Goal: Information Seeking & Learning: Learn about a topic

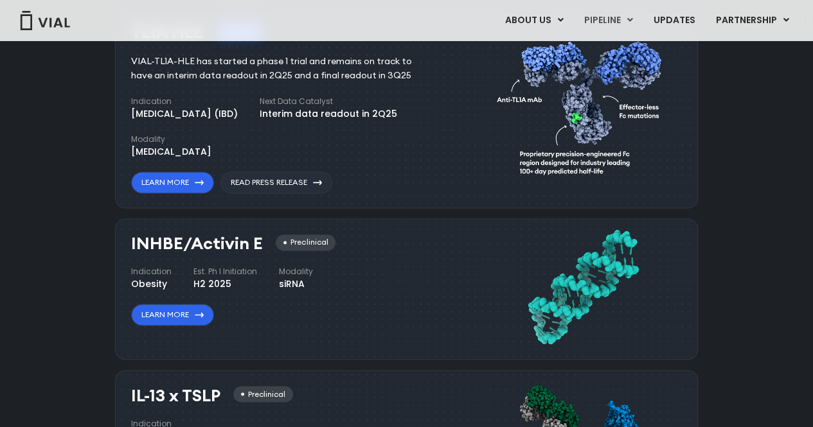
scroll to position [836, 0]
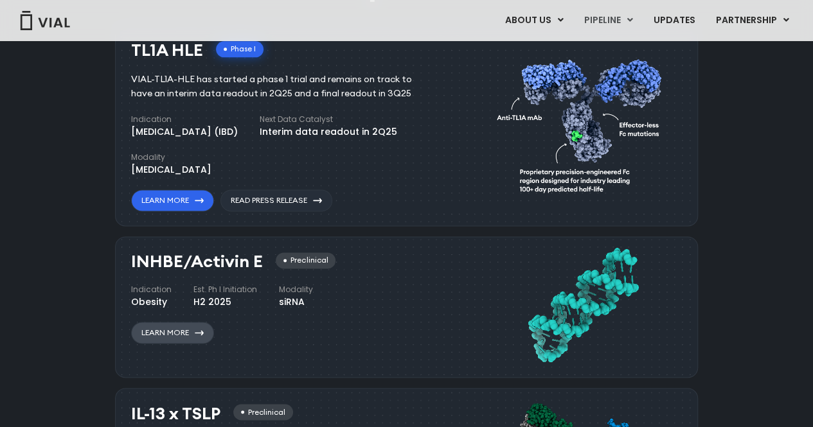
click at [187, 328] on link "Learn More" at bounding box center [172, 333] width 83 height 22
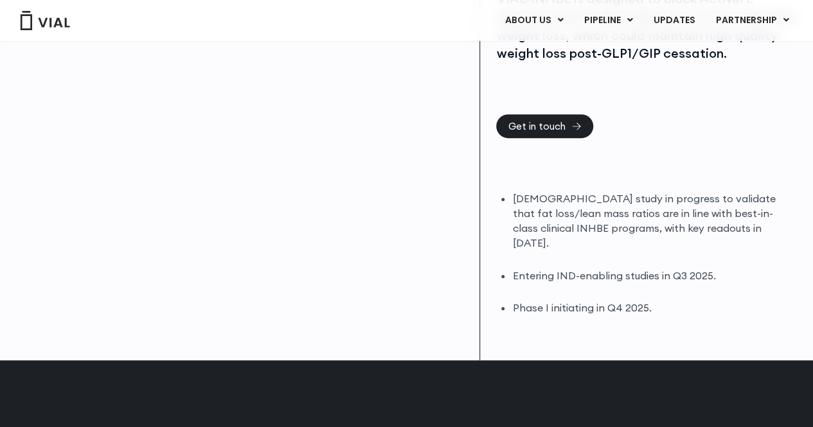
scroll to position [386, 0]
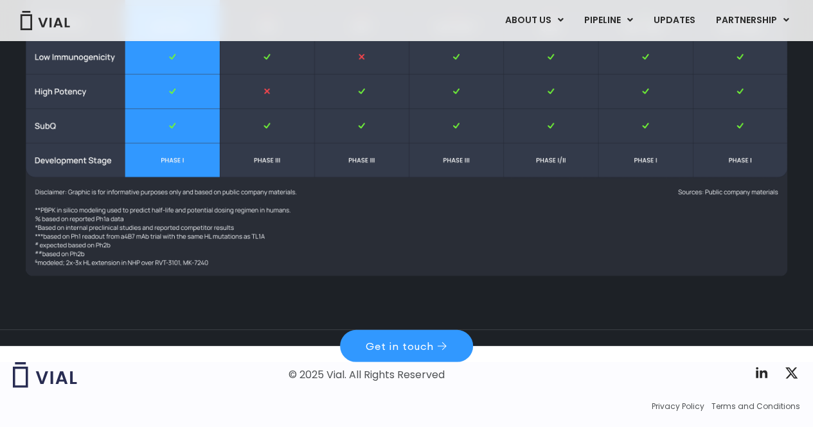
scroll to position [1755, 0]
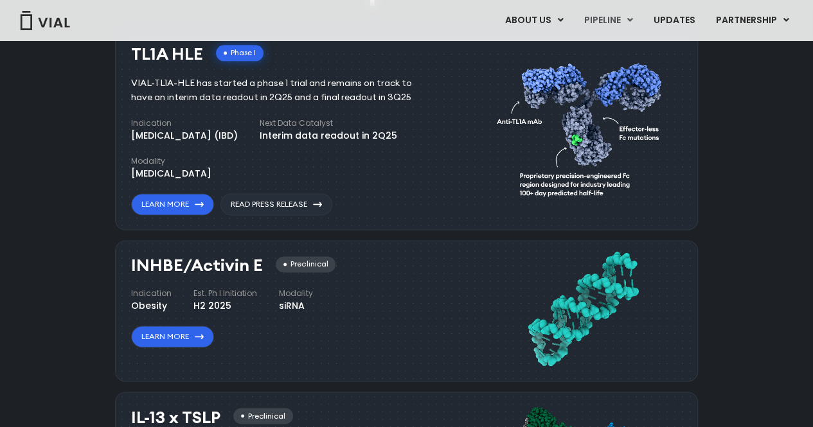
scroll to position [834, 0]
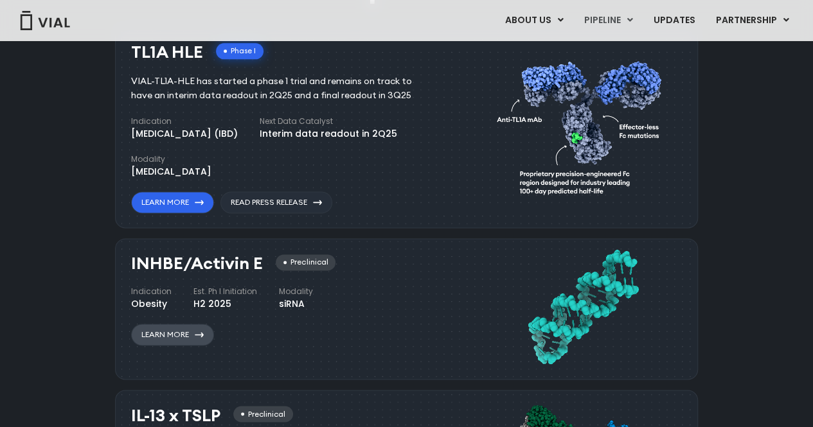
click at [187, 330] on link "Learn More" at bounding box center [172, 335] width 83 height 22
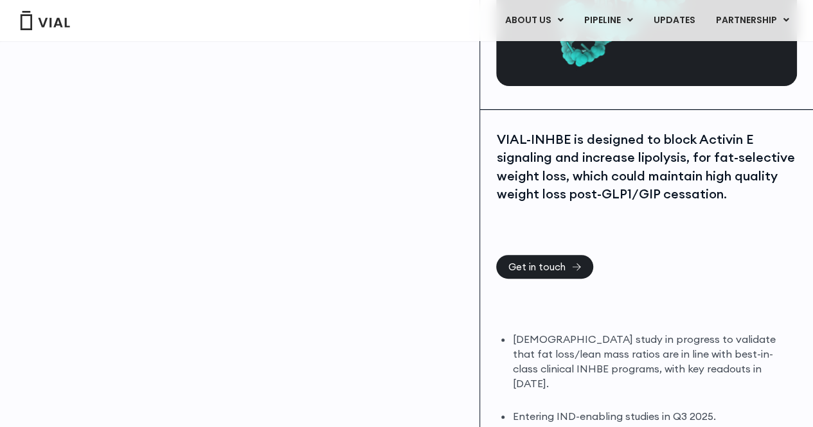
scroll to position [129, 0]
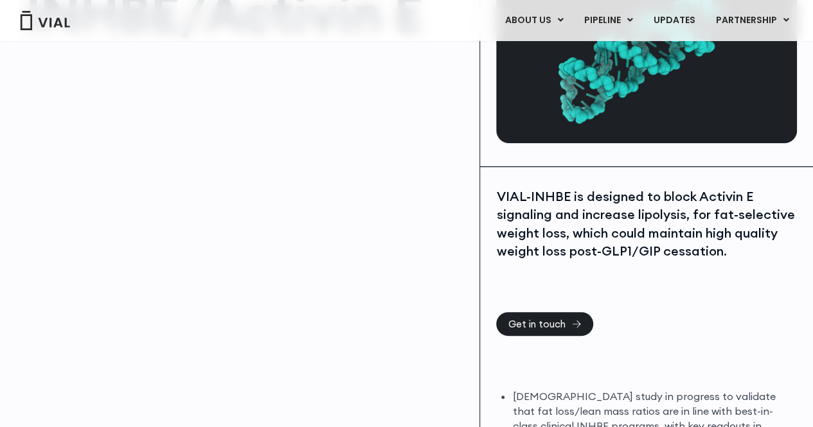
drag, startPoint x: 345, startPoint y: 7, endPoint x: 231, endPoint y: 31, distance: 116.4
click at [231, 39] on h1 "INHBE/Activin E" at bounding box center [246, 12] width 441 height 51
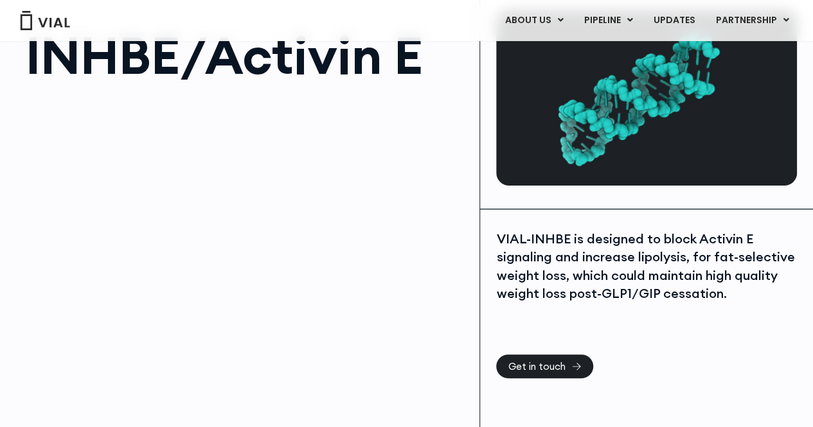
scroll to position [129, 0]
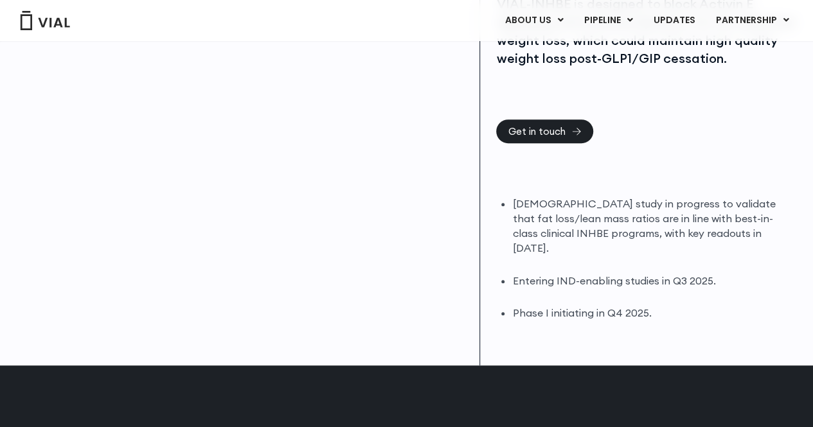
scroll to position [450, 0]
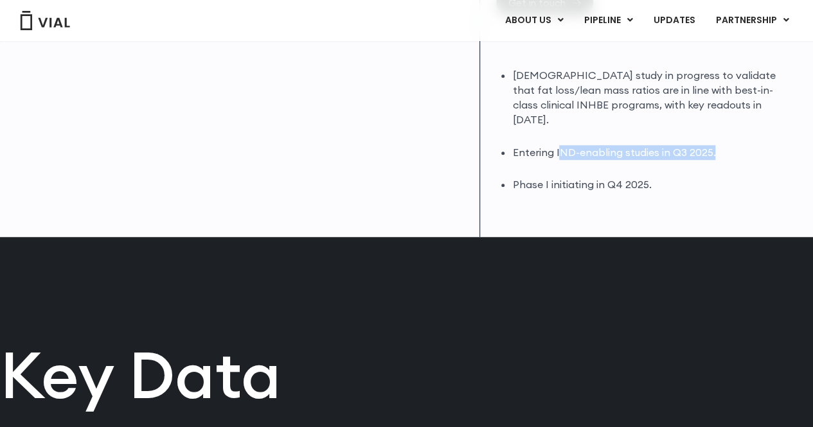
drag, startPoint x: 557, startPoint y: 132, endPoint x: 657, endPoint y: 124, distance: 99.9
click at [714, 145] on li "Entering IND-enabling studies in Q3 2025." at bounding box center [654, 152] width 285 height 15
click at [627, 103] on li "[DEMOGRAPHIC_DATA] study in progress to validate that fat loss/lean mass ratios…" at bounding box center [654, 97] width 285 height 59
drag, startPoint x: 553, startPoint y: 135, endPoint x: 712, endPoint y: 132, distance: 159.5
click at [712, 145] on li "Entering IND-enabling studies in Q3 2025." at bounding box center [654, 152] width 285 height 15
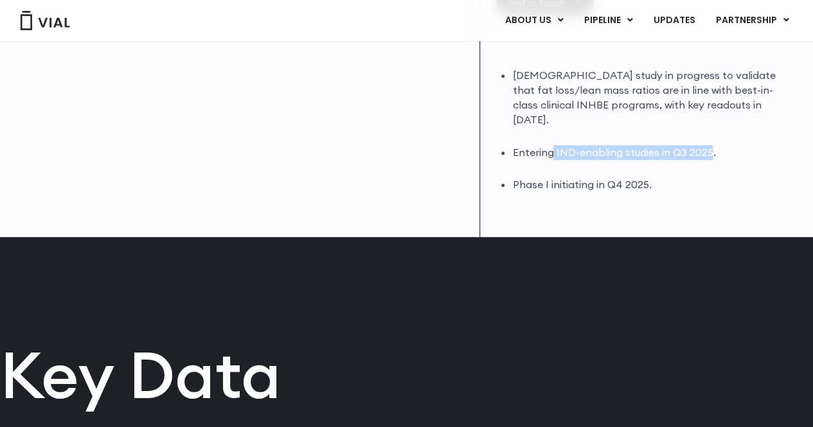
copy li "IND-enabling studies in Q3 2025"
click at [573, 343] on h2 "Key Data" at bounding box center [406, 375] width 813 height 64
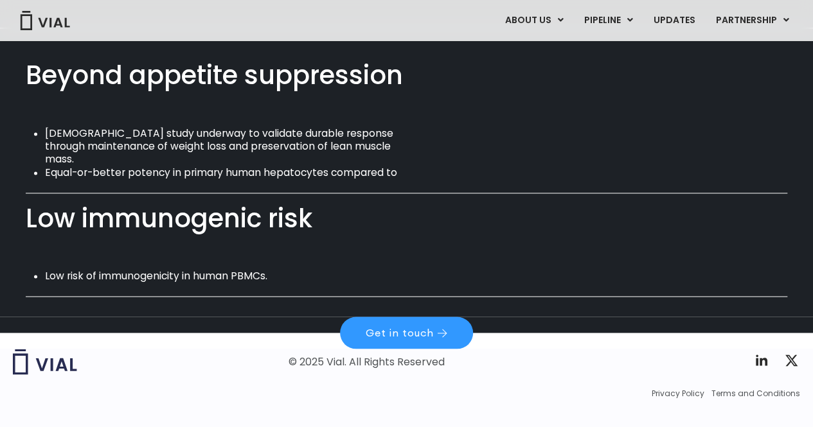
scroll to position [879, 0]
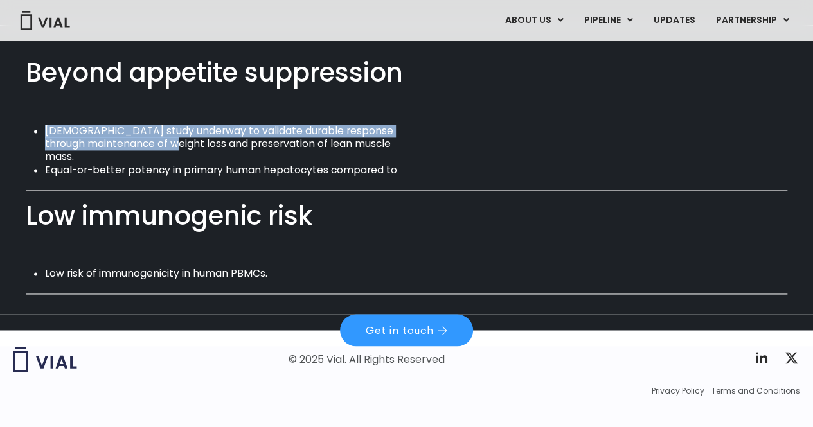
drag, startPoint x: 84, startPoint y: 117, endPoint x: 141, endPoint y: 131, distance: 59.6
click at [141, 131] on li "[DEMOGRAPHIC_DATA] study underway to validate durable response through maintena…" at bounding box center [227, 144] width 365 height 39
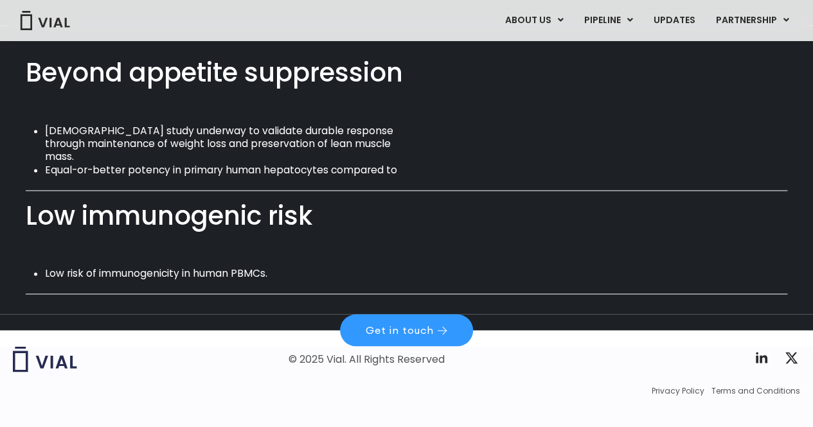
click at [140, 164] on li "Equal-or-better potency in primary human hepatocytes compared to clinical progr…" at bounding box center [227, 177] width 365 height 26
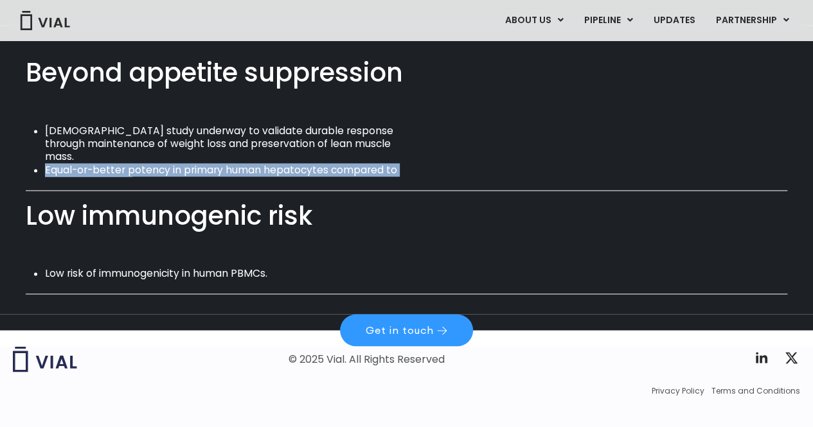
drag, startPoint x: 44, startPoint y: 138, endPoint x: 163, endPoint y: 157, distance: 121.1
click at [163, 164] on li "Equal-or-better potency in primary human hepatocytes compared to clinical progr…" at bounding box center [227, 177] width 365 height 26
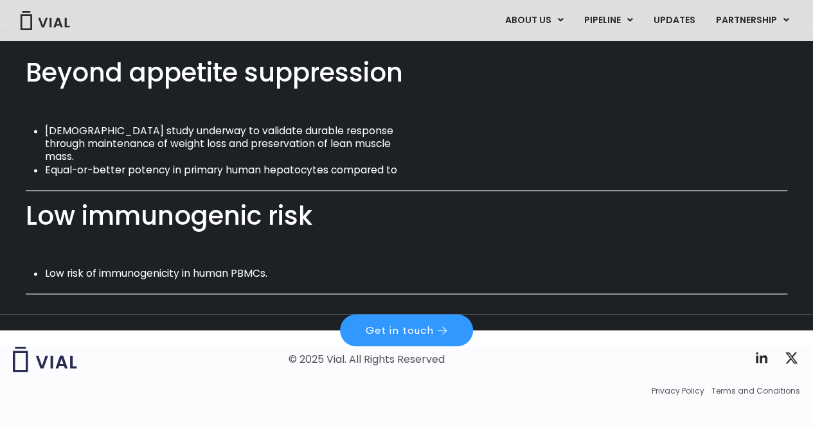
click at [293, 164] on li "Equal-or-better potency in primary human hepatocytes compared to clinical progr…" at bounding box center [227, 177] width 365 height 26
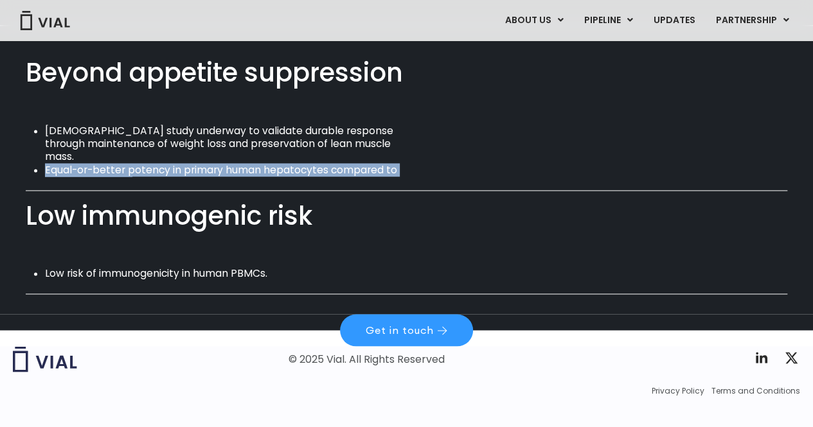
drag, startPoint x: 96, startPoint y: 150, endPoint x: 30, endPoint y: 139, distance: 67.7
click at [30, 139] on div "DIO study underway to validate durable response through maintenance of weight l…" at bounding box center [407, 151] width 762 height 52
click at [130, 164] on li "Equal-or-better potency in primary human hepatocytes compared to clinical progr…" at bounding box center [227, 177] width 365 height 26
click at [197, 164] on li "Equal-or-better potency in primary human hepatocytes compared to clinical progr…" at bounding box center [227, 177] width 365 height 26
drag, startPoint x: 45, startPoint y: 145, endPoint x: 144, endPoint y: 154, distance: 99.4
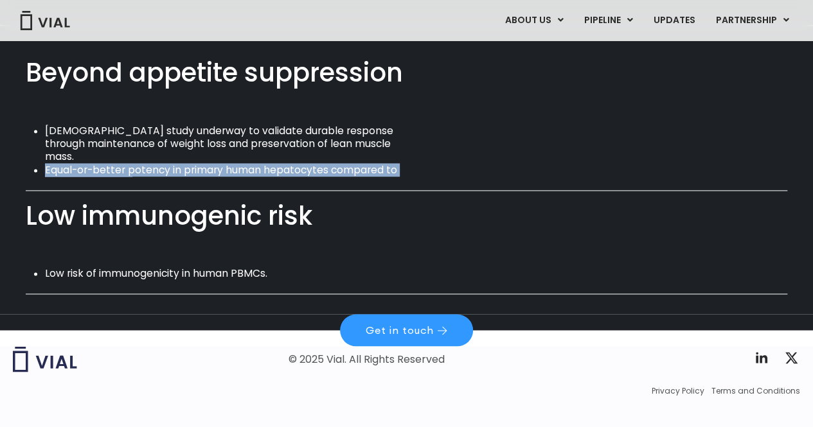
click at [144, 164] on li "Equal-or-better potency in primary human hepatocytes compared to clinical progr…" at bounding box center [227, 177] width 365 height 26
copy li "Equal-or-better potency in primary human hepatocytes compared to clinical progr…"
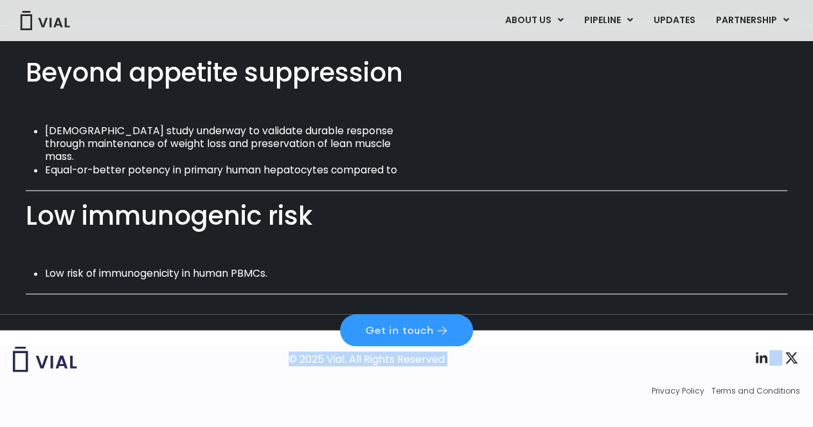
click at [193, 364] on div "© 2025 Vial. All Rights Reserved Twitter X Logo Privacy Policy Terms and Condit…" at bounding box center [406, 371] width 787 height 50
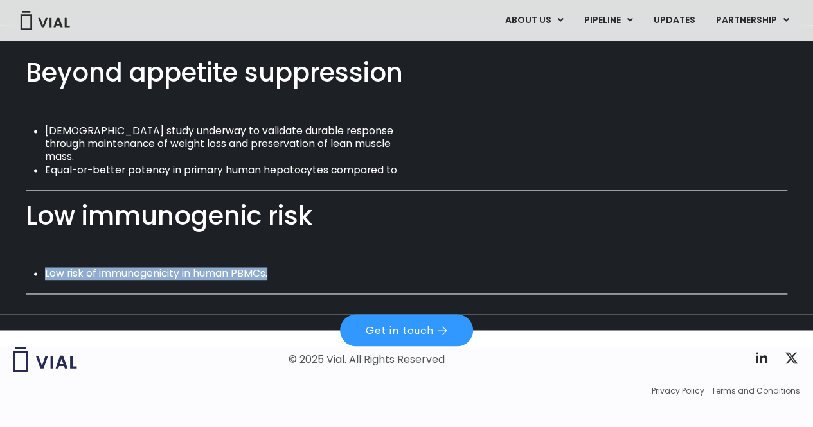
drag, startPoint x: 45, startPoint y: 262, endPoint x: 234, endPoint y: 256, distance: 189.1
click at [291, 267] on li "Low risk of immunogenicity in human PBMCs." at bounding box center [227, 273] width 365 height 13
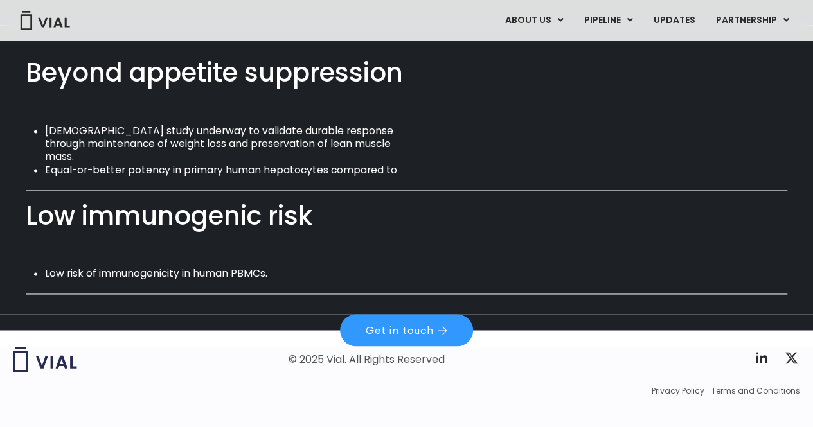
drag, startPoint x: 237, startPoint y: 255, endPoint x: 282, endPoint y: 89, distance: 171.4
click at [281, 81] on div "Beyond appetite suppression DIO study underway to validate durable response thr…" at bounding box center [407, 123] width 762 height 105
click at [143, 352] on div at bounding box center [91, 359] width 157 height 26
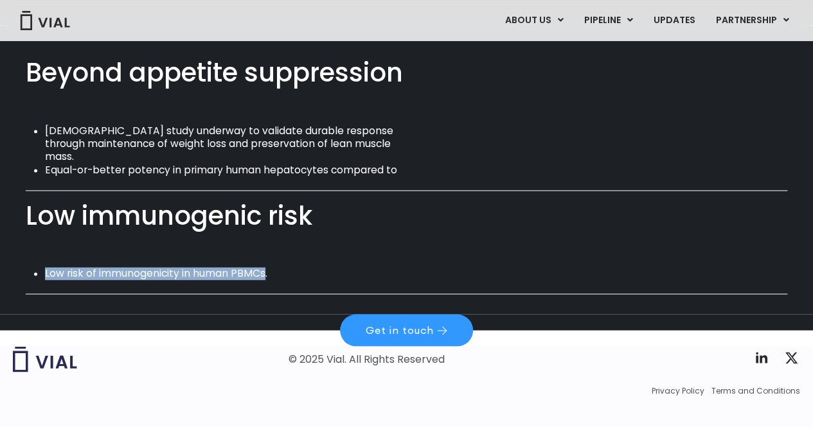
drag, startPoint x: 44, startPoint y: 257, endPoint x: 267, endPoint y: 259, distance: 223.1
click at [267, 267] on div "Low risk of immunogenicity in human PBMCs." at bounding box center [407, 273] width 762 height 13
copy li "Low risk of immunogenicity in human PBMCs"
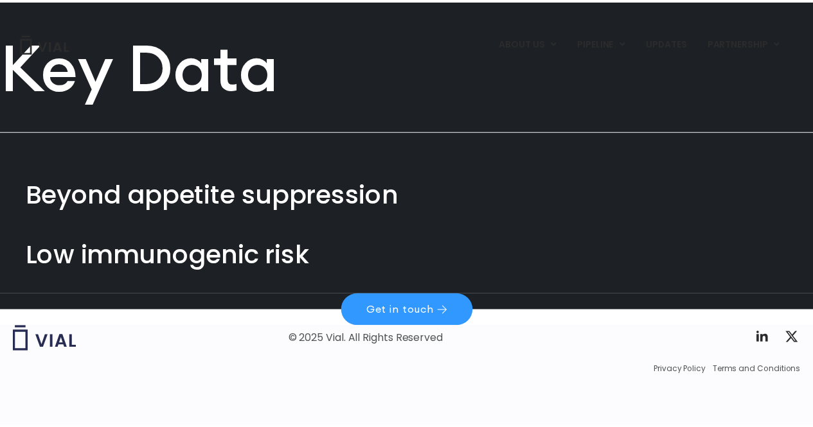
scroll to position [0, 0]
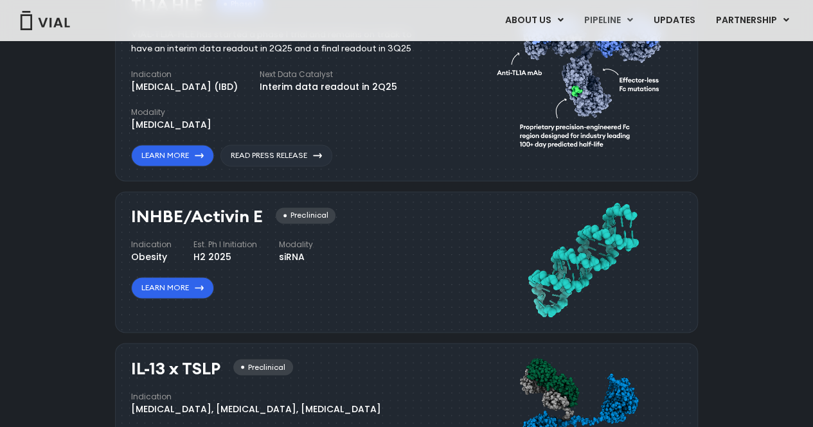
scroll to position [898, 0]
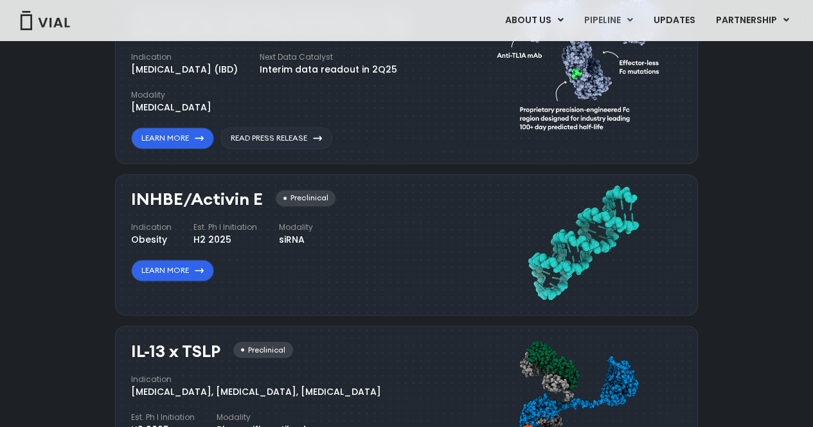
click at [418, 247] on div "INHBE/Activin E Preclinical Indication Obesity Est. Ph I Initiation H2 2025 Mod…" at bounding box center [286, 235] width 311 height 91
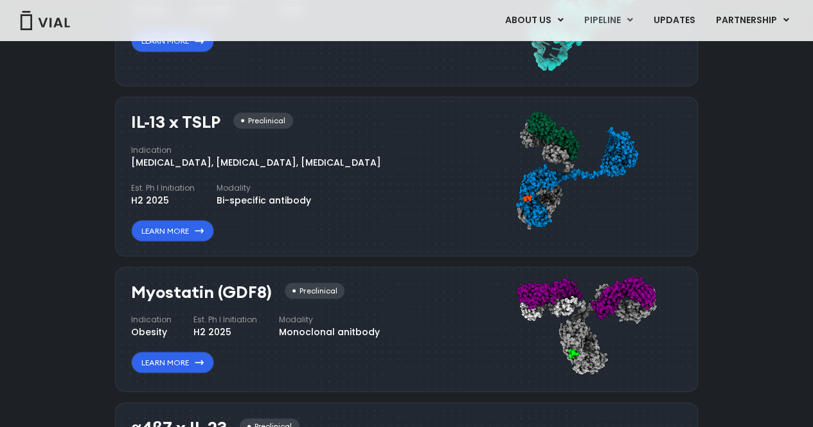
scroll to position [1155, 0]
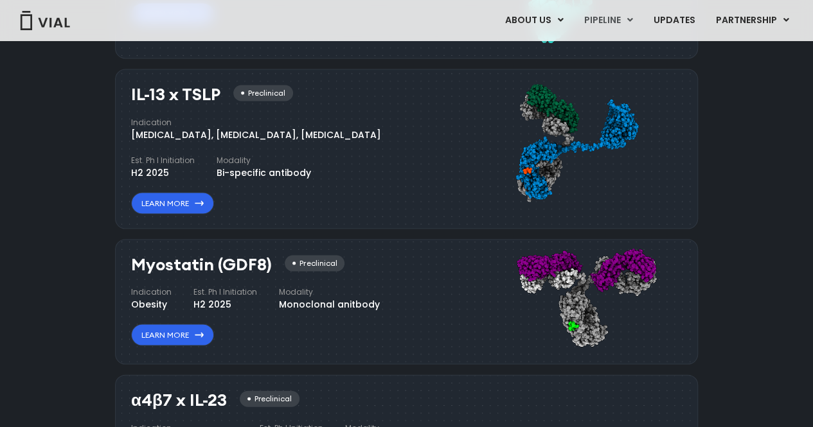
click at [421, 215] on div "IL-13 x TSLP Preclinical Indication Atopic Dermatitis, Asthma, Chronic Sinusiti…" at bounding box center [406, 149] width 583 height 160
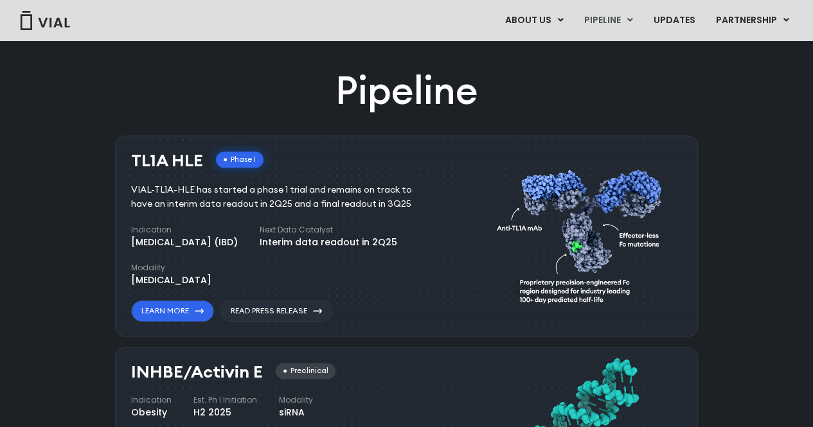
scroll to position [705, 0]
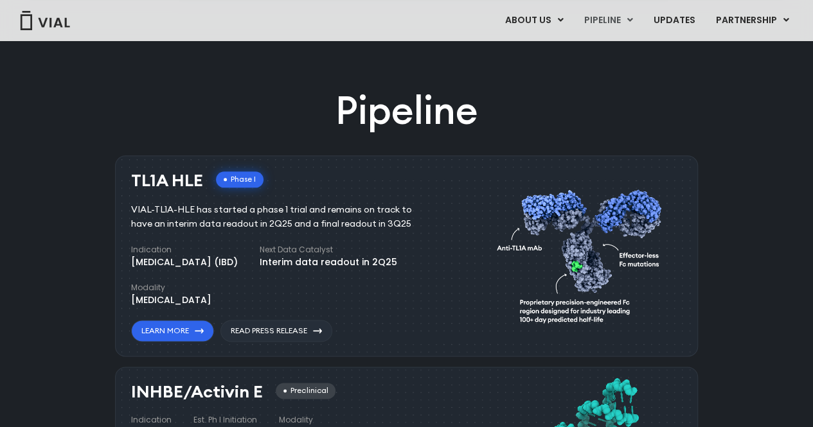
drag, startPoint x: 134, startPoint y: 181, endPoint x: 215, endPoint y: 181, distance: 81.0
click at [215, 181] on div "TL1A HLE Phase I" at bounding box center [197, 181] width 132 height 19
copy div "TL1A HLE"
click at [393, 287] on div "Indication Inflammatory bowel disease (IBD) Next Data Catalyst Interim data rea…" at bounding box center [286, 275] width 311 height 63
drag, startPoint x: 201, startPoint y: 182, endPoint x: 116, endPoint y: 184, distance: 84.9
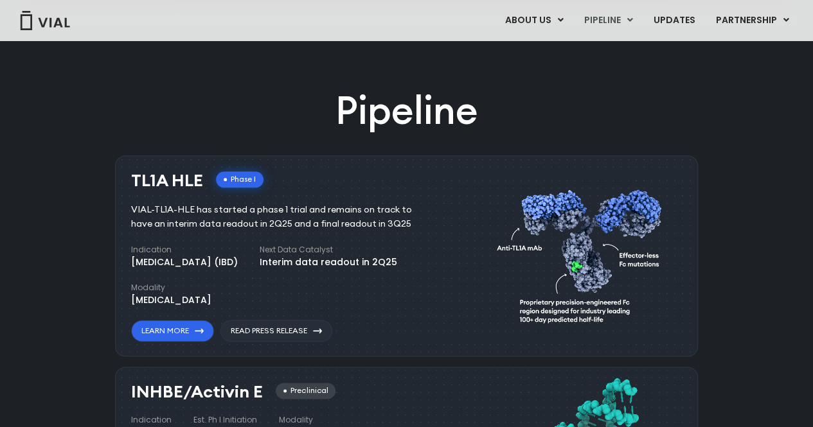
copy h3 "TL1A HLE"
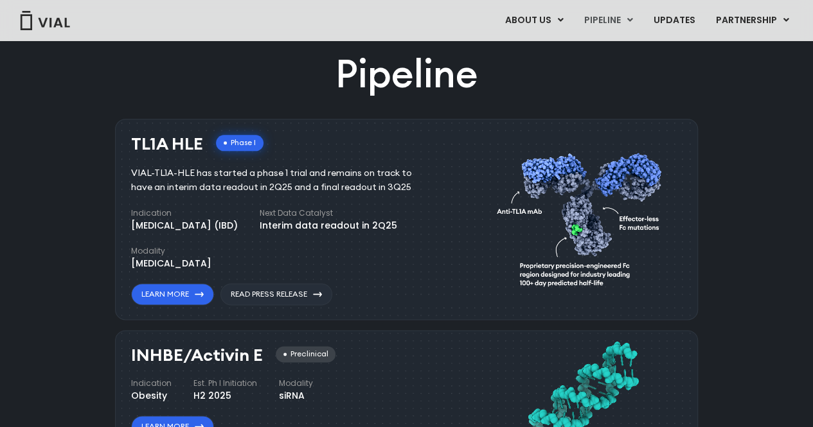
scroll to position [769, 0]
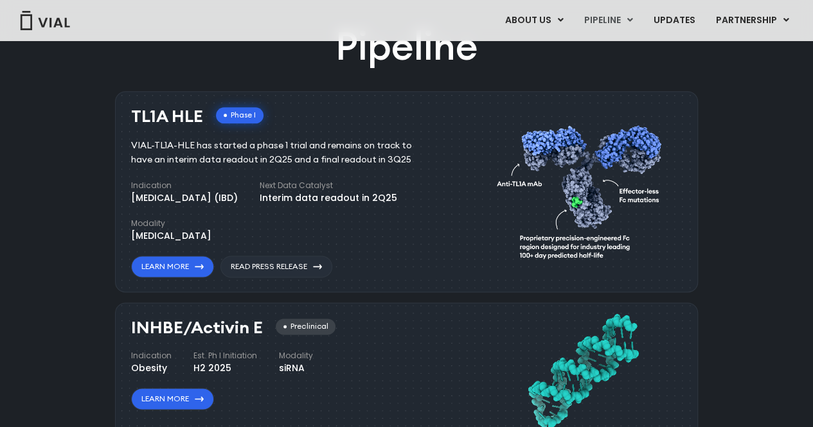
click at [337, 242] on div "Indication Inflammatory bowel disease (IBD) Next Data Catalyst Interim data rea…" at bounding box center [286, 211] width 311 height 63
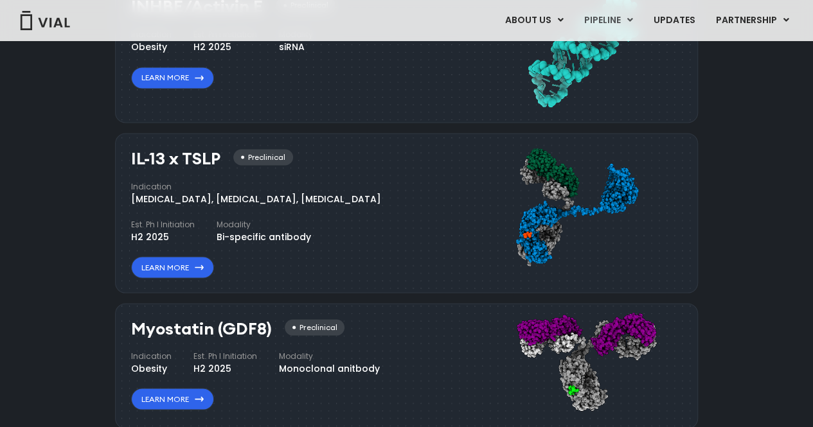
scroll to position [1219, 0]
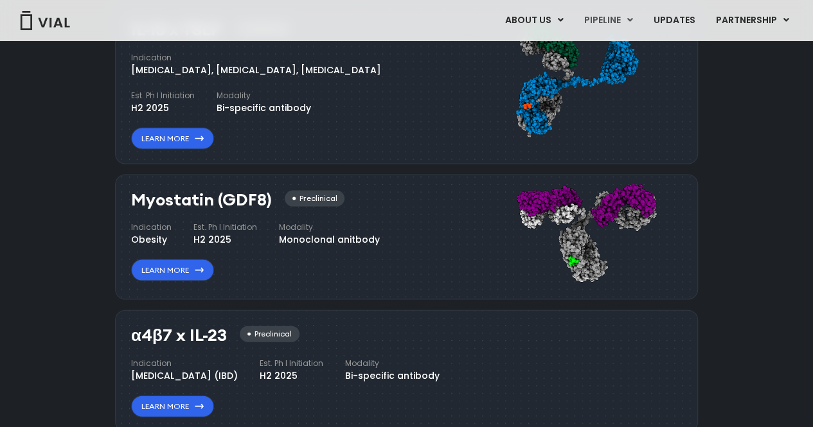
drag, startPoint x: 129, startPoint y: 206, endPoint x: 211, endPoint y: 204, distance: 83.0
click at [211, 204] on div "Myostatin (GDF8) Preclinical Indication Obesity Est. Ph I Initiation H2 2025 Mo…" at bounding box center [406, 238] width 583 height 126
copy h3 "Myostatin"
click at [315, 267] on div "Myostatin (GDF8) Preclinical Indication Obesity Est. Ph I Initiation H2 2025 Mo…" at bounding box center [286, 236] width 311 height 91
drag, startPoint x: 127, startPoint y: 197, endPoint x: 261, endPoint y: 195, distance: 133.7
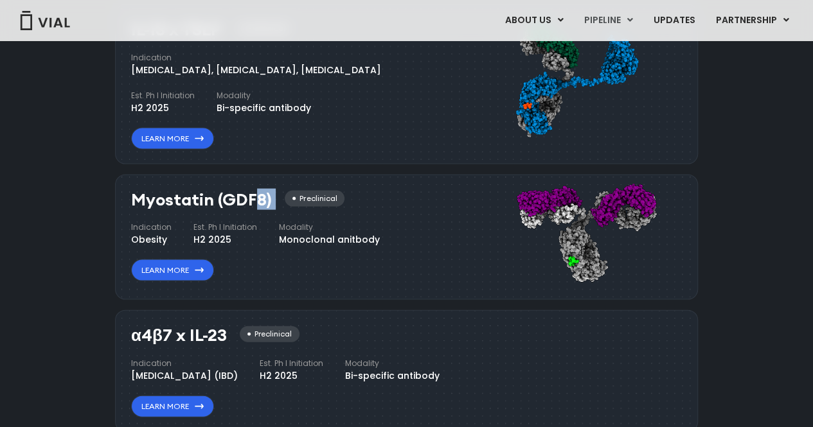
click at [278, 201] on div "Myostatin (GDF8) Preclinical Indication Obesity Est. Ph I Initiation H2 2025 Mo…" at bounding box center [406, 238] width 583 height 126
copy div "Myostatin (GDF8)"
click at [460, 359] on div "α4β7 x IL-23 Preclinical Indication Inflammatory bowel disease (IBD) Est. Ph I …" at bounding box center [303, 369] width 345 height 98
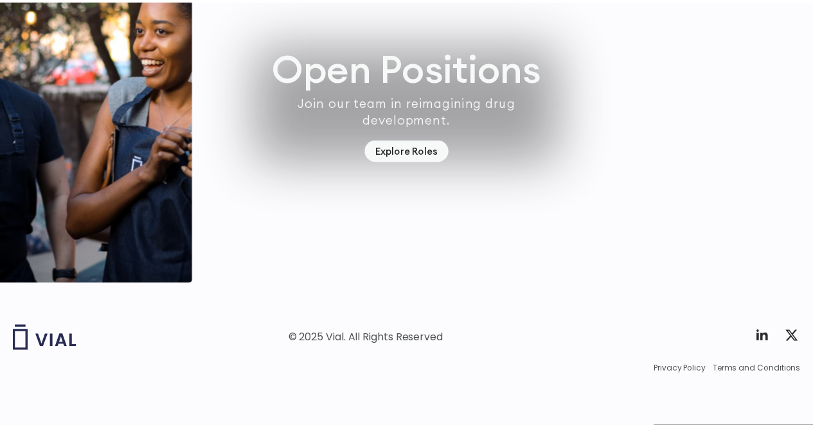
scroll to position [0, 0]
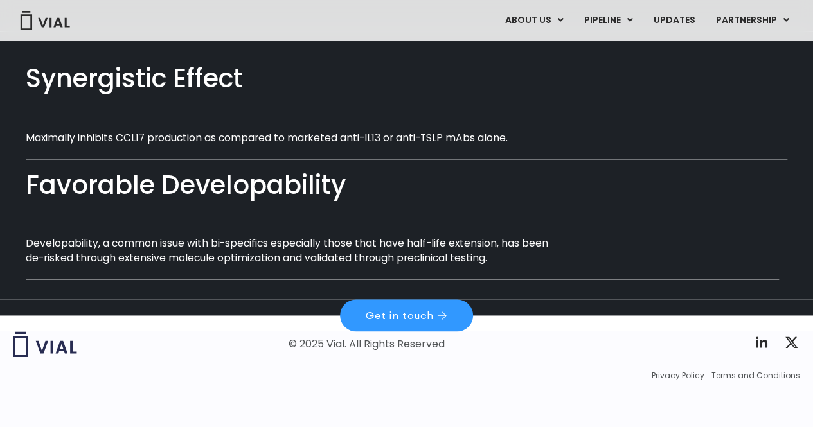
scroll to position [755, 0]
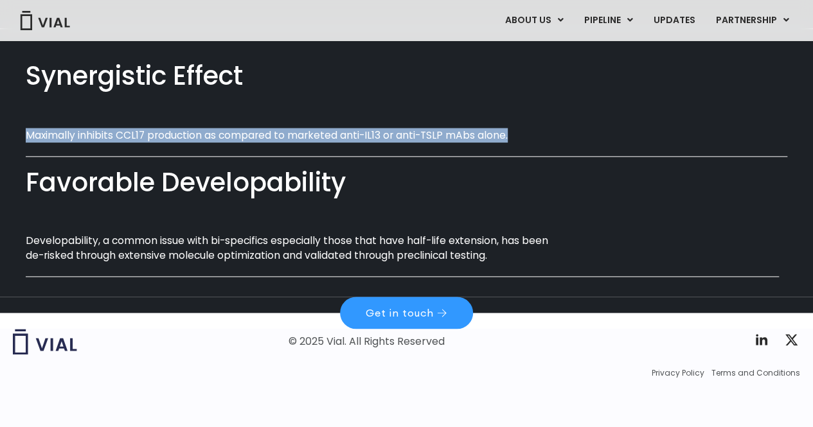
drag, startPoint x: 19, startPoint y: 127, endPoint x: 474, endPoint y: 128, distance: 455.1
click at [514, 137] on div "Synergistic Effect Maximally inhibits CCL17 production as compared to marketed …" at bounding box center [406, 171] width 813 height 284
copy p "Maximally inhibits CCL17 production as compared to marketed anti-IL13 or anti-T…"
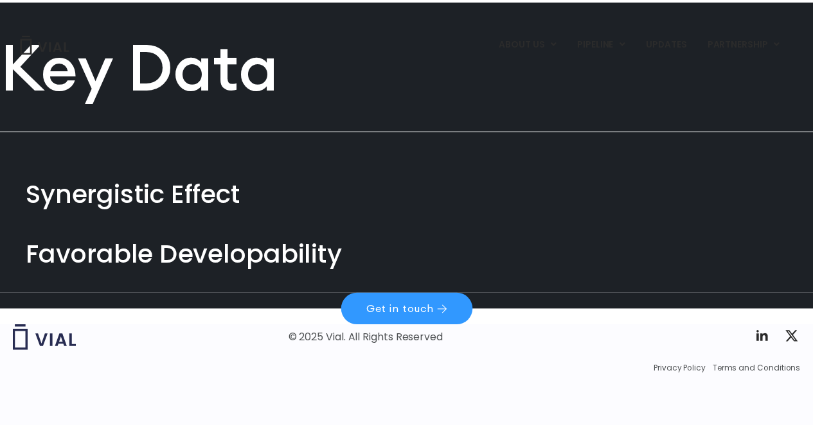
scroll to position [0, 0]
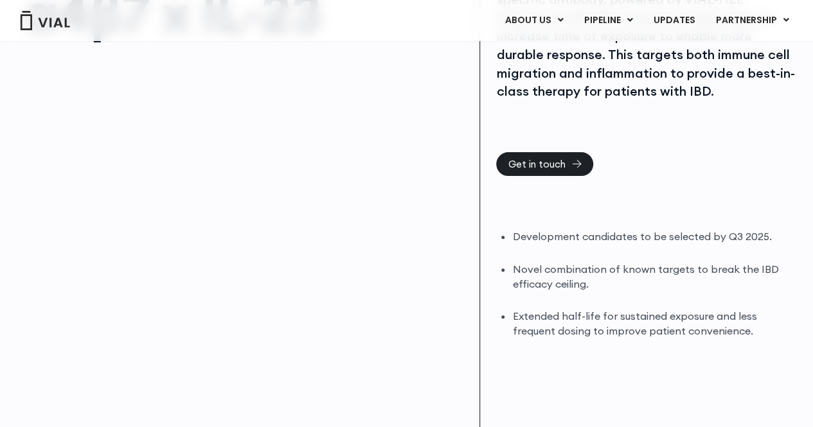
scroll to position [193, 0]
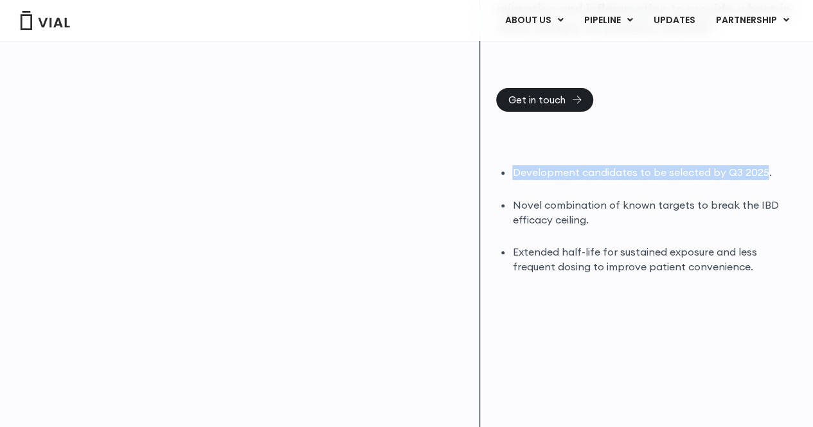
drag, startPoint x: 512, startPoint y: 172, endPoint x: 764, endPoint y: 172, distance: 252.0
click at [764, 172] on div "Development candidates to be selected by Q3 2025. Novel combination of known ta…" at bounding box center [646, 219] width 301 height 109
copy li "Development candidates to be selected by Q3 2025"
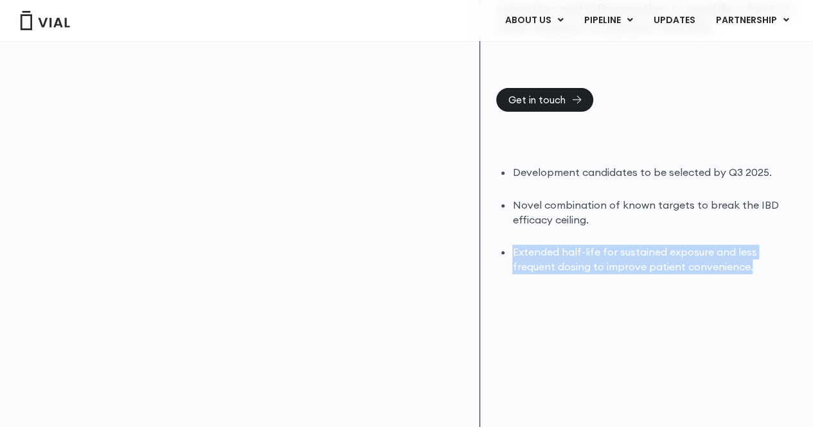
drag, startPoint x: 512, startPoint y: 251, endPoint x: 724, endPoint y: 265, distance: 212.6
click at [724, 265] on li "Extended half-life for sustained exposure and less frequent dosing to improve p…" at bounding box center [654, 260] width 285 height 30
click at [705, 277] on div "VIAL-α4β7xIL23-HLE is a half-life extended bi-specific antibody, powered by VIA…" at bounding box center [646, 204] width 333 height 632
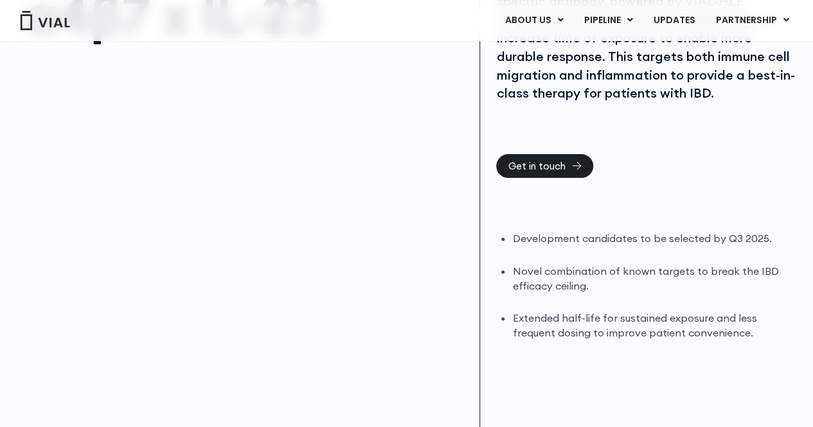
scroll to position [129, 0]
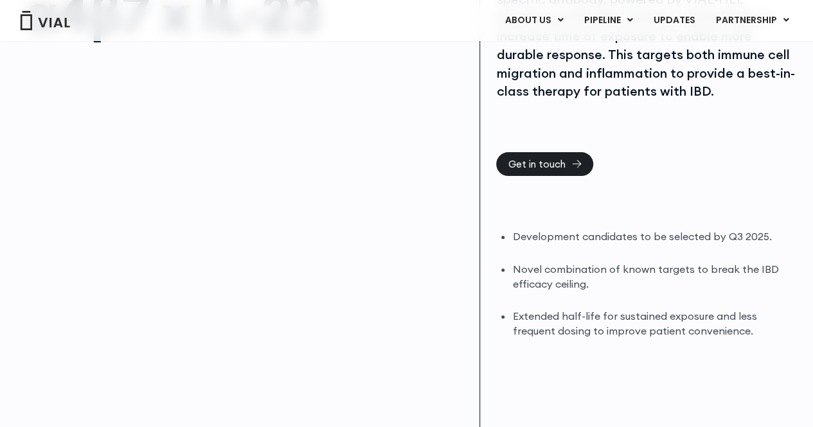
click at [247, 337] on div at bounding box center [246, 195] width 441 height 289
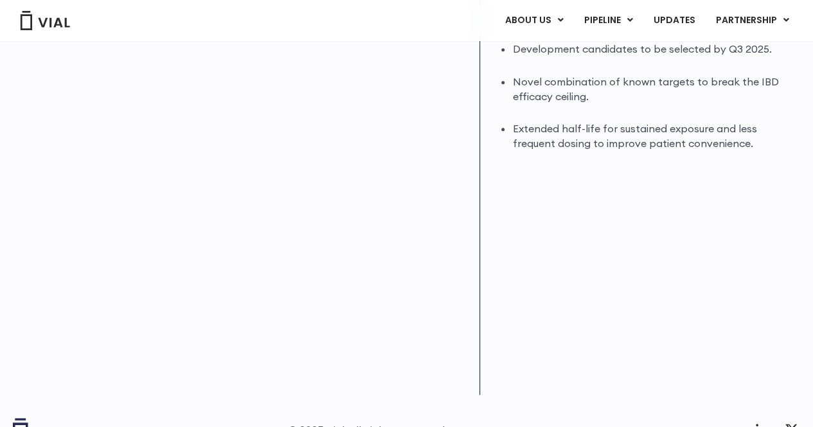
scroll to position [215, 0]
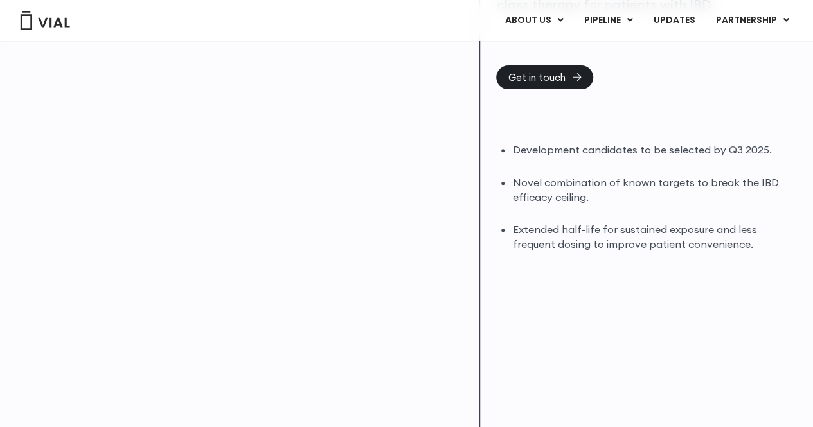
click at [478, 256] on div "α4β7 x IL-23" at bounding box center [240, 181] width 480 height 632
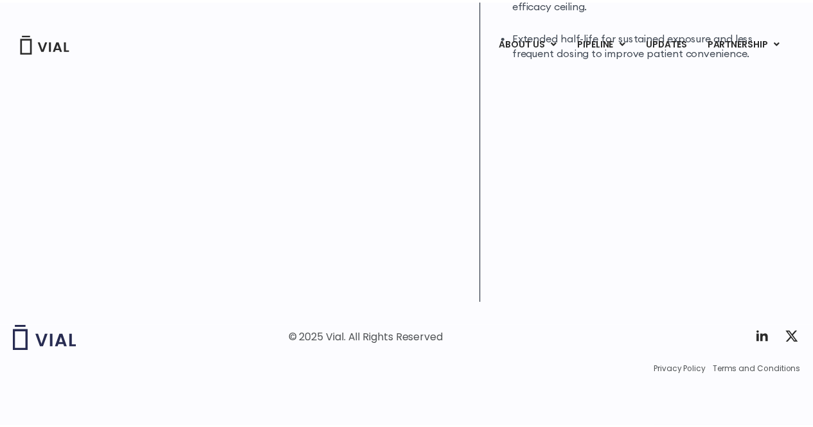
scroll to position [0, 0]
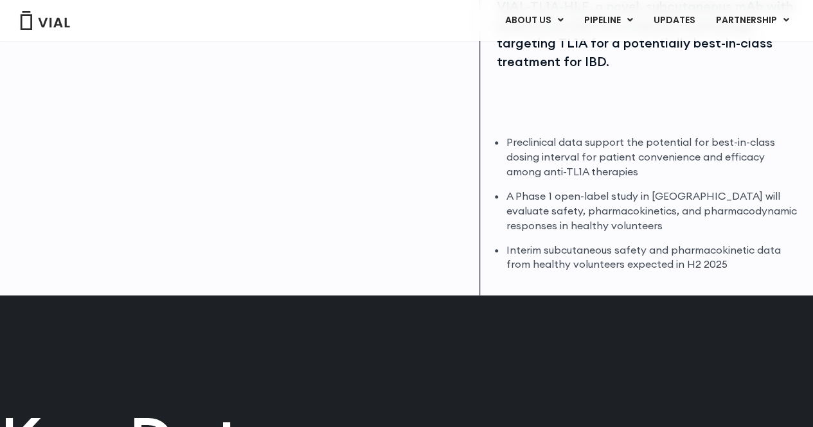
scroll to position [341, 0]
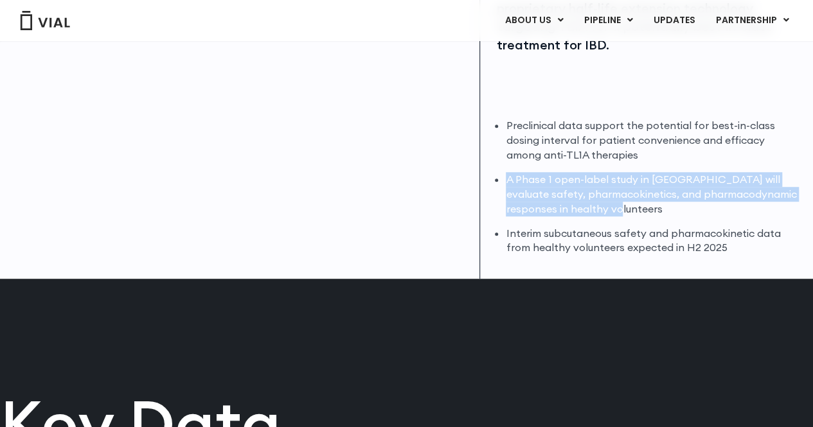
drag, startPoint x: 507, startPoint y: 179, endPoint x: 564, endPoint y: 238, distance: 82.3
click at [618, 209] on li "A Phase 1 open-label study in [GEOGRAPHIC_DATA] will evaluate safety, pharmacok…" at bounding box center [651, 194] width 291 height 44
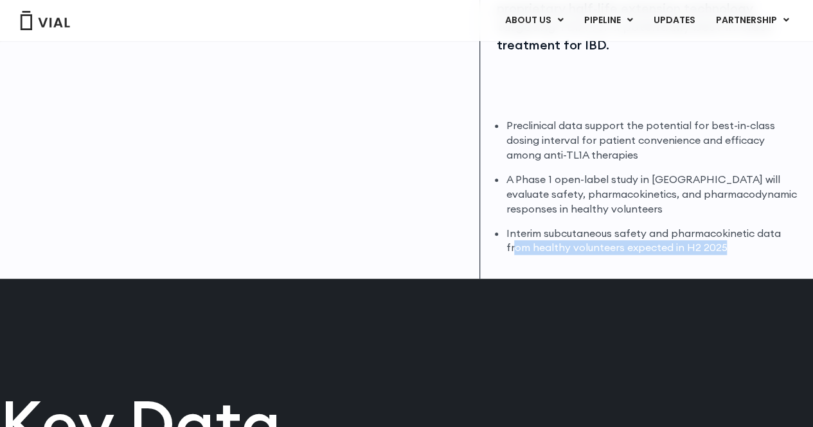
drag, startPoint x: 512, startPoint y: 242, endPoint x: 543, endPoint y: 300, distance: 65.0
click at [723, 251] on li "Interim subcutaneous safety and pharmacokinetic data from healthy volunteers ex…" at bounding box center [651, 241] width 291 height 30
click at [521, 306] on div "Preclinical data indicate a best-in-class dosing interval for patient convenien…" at bounding box center [610, 413] width 407 height 269
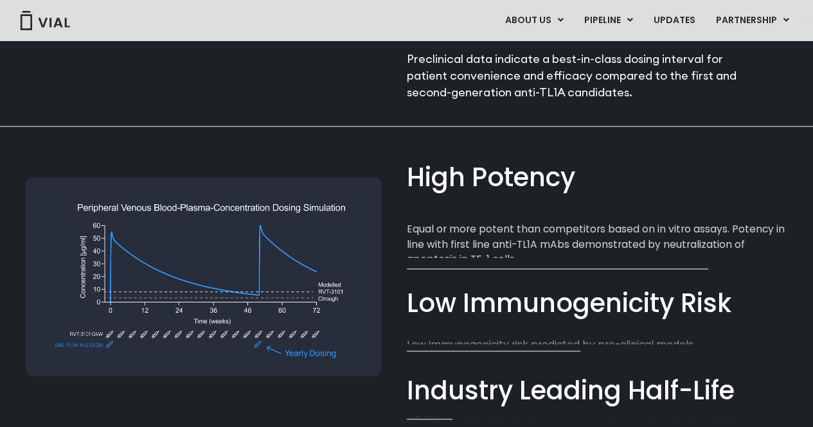
scroll to position [726, 0]
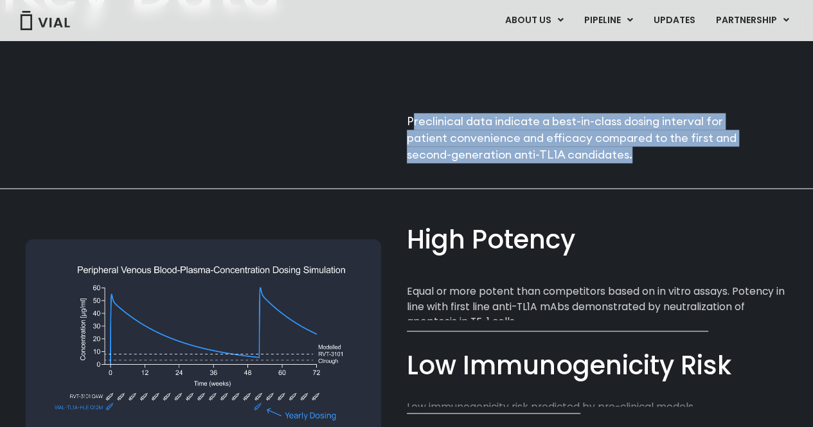
drag, startPoint x: 413, startPoint y: 123, endPoint x: 672, endPoint y: 158, distance: 262.0
click at [672, 158] on p "Preclinical data indicate a best-in-class dosing interval for patient convenien…" at bounding box center [577, 137] width 341 height 49
click at [670, 166] on div "Key Data Preclinical data indicate a best-in-class dosing interval for patient …" at bounding box center [406, 40] width 813 height 295
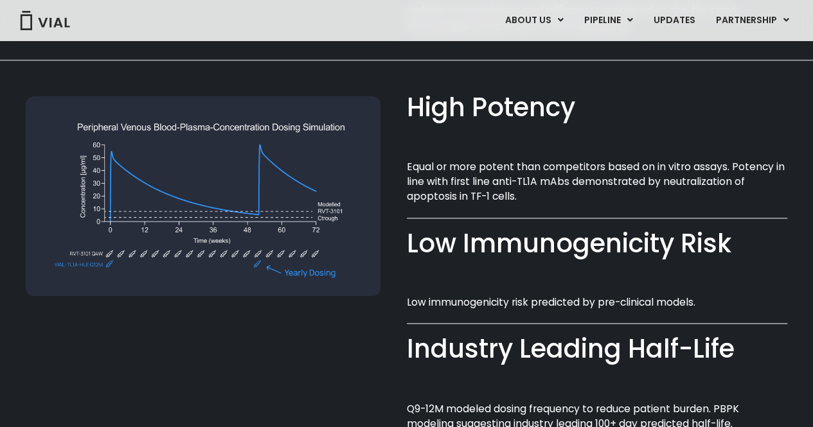
scroll to position [919, 0]
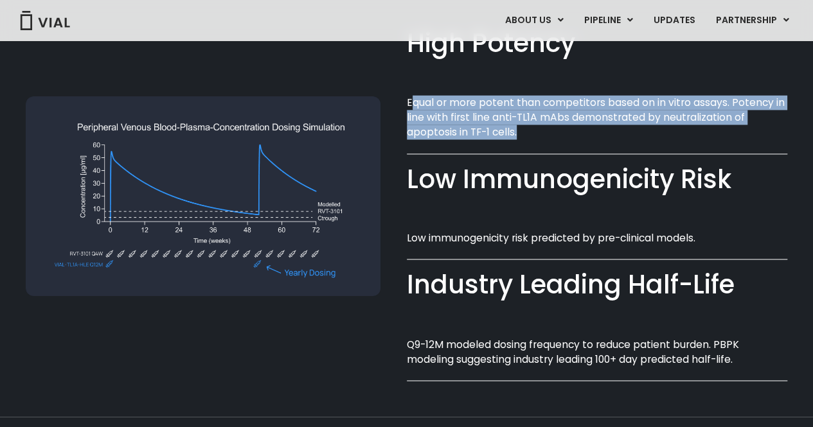
drag, startPoint x: 429, startPoint y: 107, endPoint x: 574, endPoint y: 132, distance: 146.8
click at [559, 132] on p "Equal or more potent than competitors based on in vitro assays. Potency in line…" at bounding box center [597, 117] width 381 height 45
click at [625, 133] on p "Equal or more potent than competitors based on in vitro assays. Potency in line…" at bounding box center [597, 117] width 381 height 45
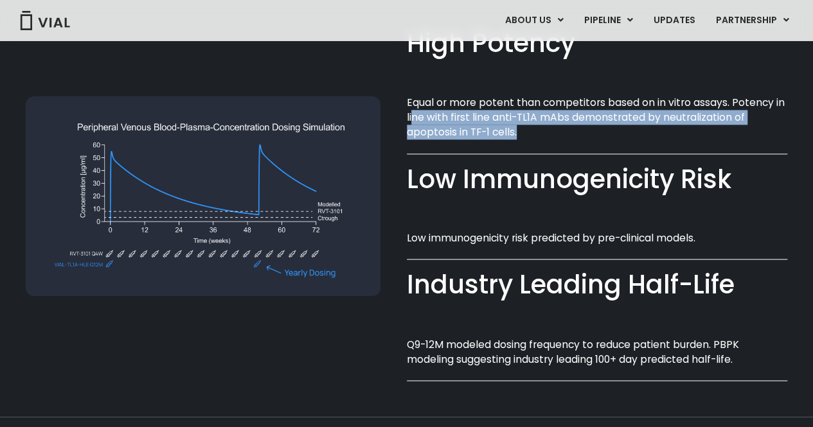
drag, startPoint x: 413, startPoint y: 120, endPoint x: 606, endPoint y: 132, distance: 193.2
click at [538, 135] on p "Equal or more potent than competitors based on in vitro assays. Potency in line…" at bounding box center [597, 117] width 381 height 45
click at [616, 132] on p "Equal or more potent than competitors based on in vitro assays. Potency in line…" at bounding box center [597, 117] width 381 height 45
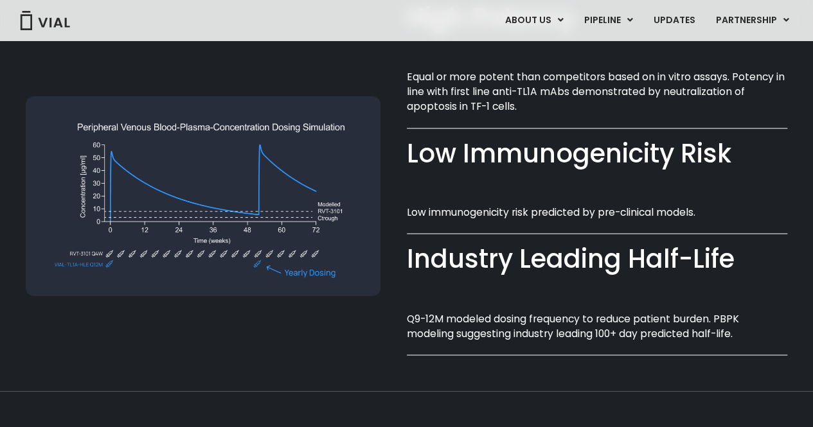
scroll to position [984, 0]
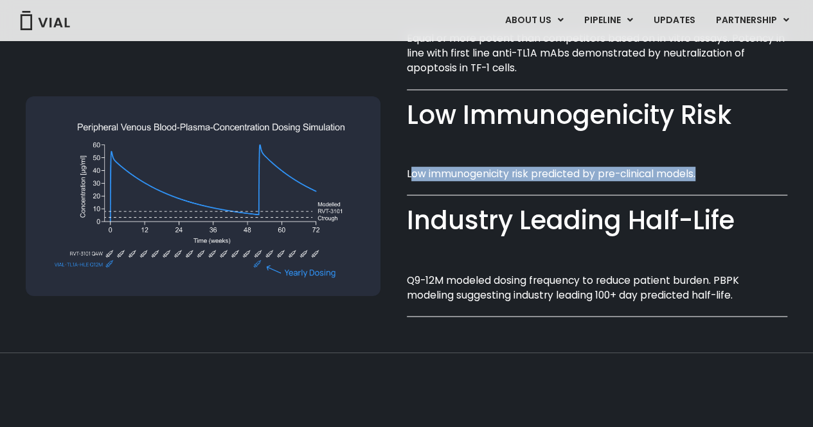
drag, startPoint x: 414, startPoint y: 174, endPoint x: 706, endPoint y: 169, distance: 291.9
click at [706, 169] on p "Low immunogenicity risk predicted by pre-clinical models.​" at bounding box center [597, 173] width 381 height 15
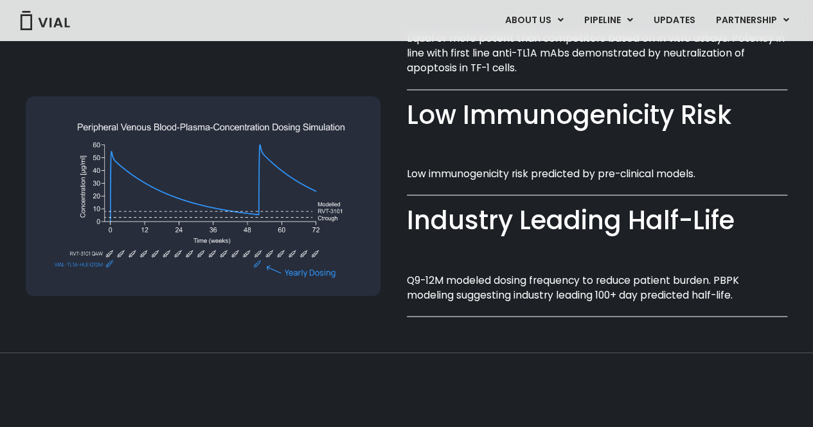
click at [622, 147] on div "Low Immunogenicity Risk​ Low immunogenicity risk predicted by pre-clinical mode…" at bounding box center [597, 147] width 381 height 68
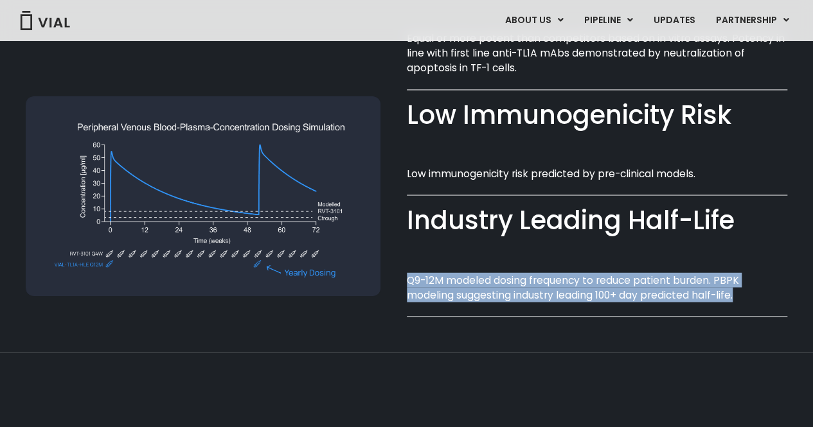
drag, startPoint x: 408, startPoint y: 278, endPoint x: 742, endPoint y: 295, distance: 334.0
click at [742, 295] on p "Q9-12M modeled dosing frequency to reduce patient burden. PBPK modeling suggest…" at bounding box center [597, 288] width 381 height 30
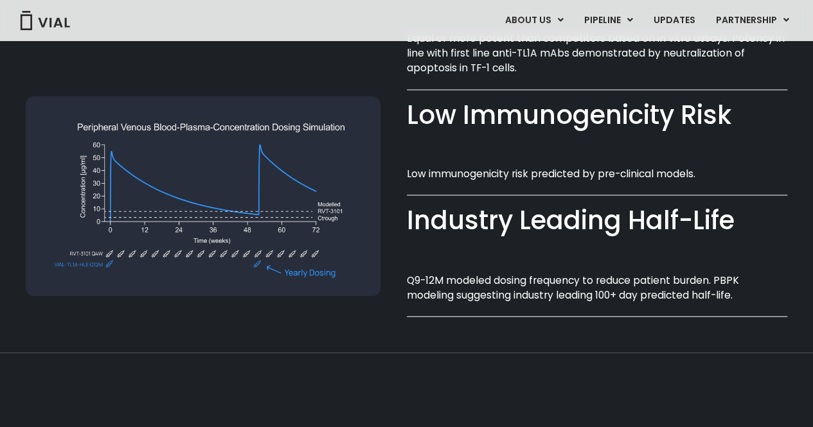
click at [621, 254] on div "Industry Leading Half-Life​ Q9-12M modeled dosing frequency to reduce patient b…" at bounding box center [597, 261] width 381 height 84
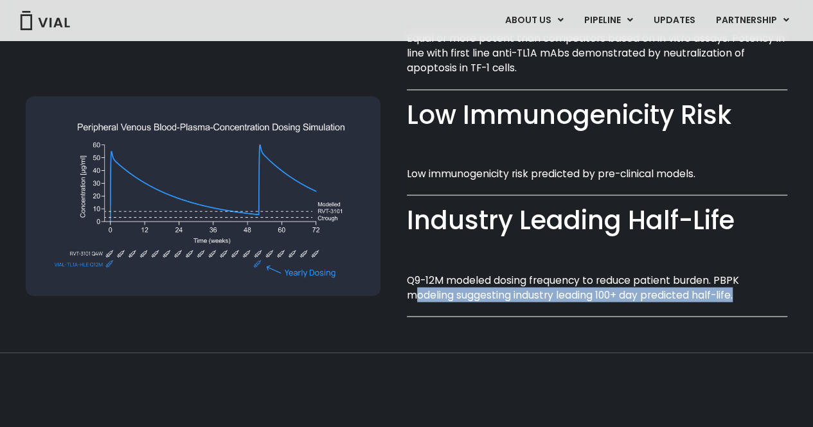
drag, startPoint x: 411, startPoint y: 295, endPoint x: 665, endPoint y: 334, distance: 256.8
click at [773, 305] on div "Industry Leading Half-Life​ Q9-12M modeled dosing frequency to reduce patient b…" at bounding box center [597, 266] width 381 height 121
click at [662, 336] on div "High Potency​ Equal or more potent than competitors based on in vitro assays. P…" at bounding box center [406, 142] width 813 height 420
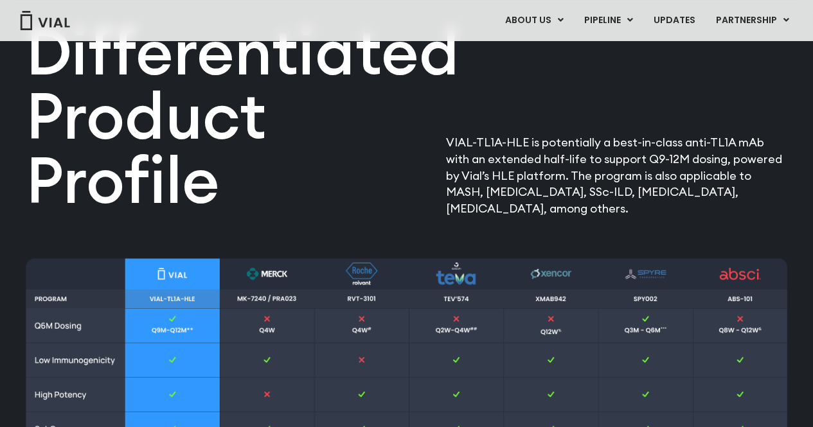
scroll to position [1434, 0]
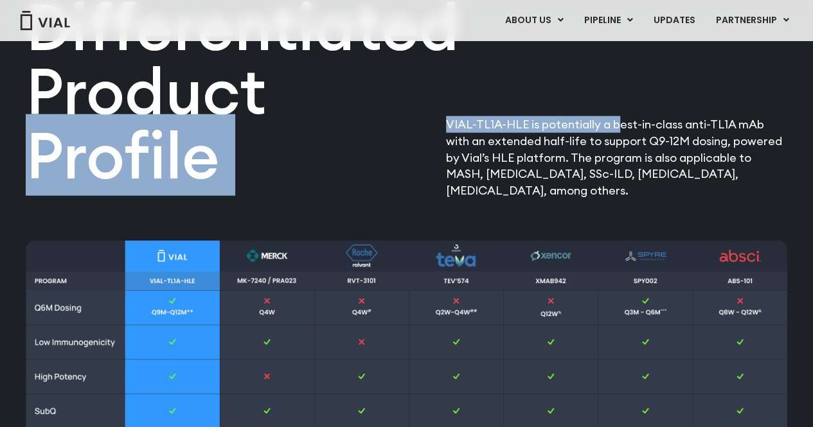
drag, startPoint x: 715, startPoint y: 127, endPoint x: 804, endPoint y: 127, distance: 89.4
click at [804, 127] on div "Differentiated Product Profile​ VIAL-TL1A-HLE is potentially a best-in-class an…" at bounding box center [406, 267] width 813 height 729
click at [745, 112] on div "Differentiated Product Profile​ VIAL-TL1A-HLE is potentially a best-in-class an…" at bounding box center [407, 51] width 762 height 296
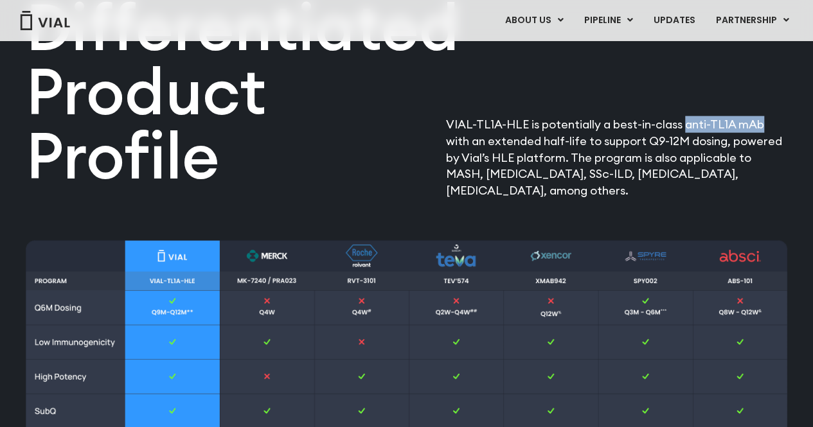
drag, startPoint x: 683, startPoint y: 126, endPoint x: 757, endPoint y: 125, distance: 73.3
click at [757, 125] on p "VIAL-TL1A-HLE is potentially a best-in-class anti-TL1A mAb with an extended hal…" at bounding box center [616, 157] width 341 height 83
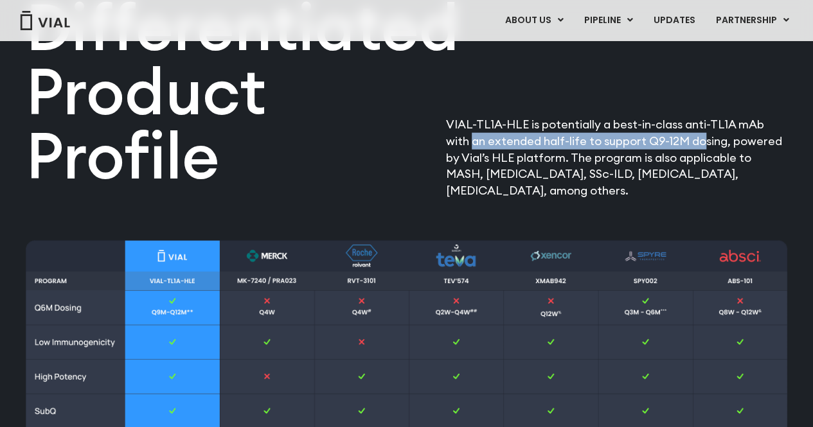
drag, startPoint x: 446, startPoint y: 146, endPoint x: 679, endPoint y: 141, distance: 233.4
click at [679, 141] on p "VIAL-TL1A-HLE is potentially a best-in-class anti-TL1A mAb with an extended hal…" at bounding box center [616, 157] width 341 height 83
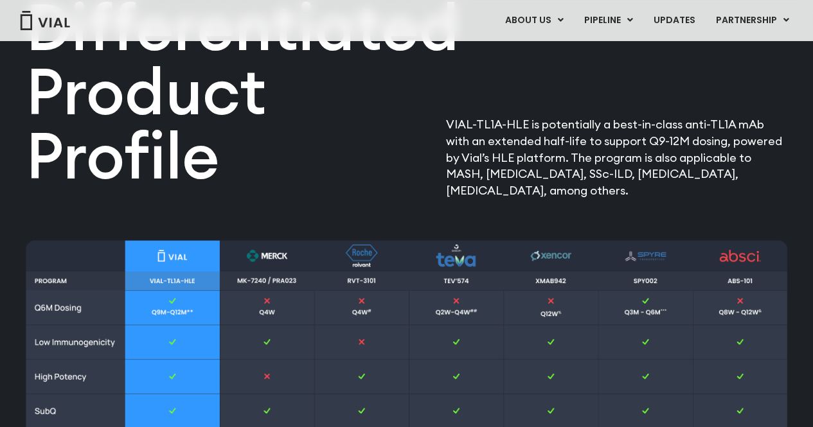
drag, startPoint x: 715, startPoint y: 139, endPoint x: 723, endPoint y: 141, distance: 7.3
click at [718, 139] on p "VIAL-TL1A-HLE is potentially a best-in-class anti-TL1A mAb with an extended hal…" at bounding box center [616, 157] width 341 height 83
drag, startPoint x: 455, startPoint y: 161, endPoint x: 611, endPoint y: 161, distance: 156.2
click at [611, 161] on p "VIAL-TL1A-HLE is potentially a best-in-class anti-TL1A mAb with an extended hal…" at bounding box center [616, 157] width 341 height 83
click at [643, 178] on p "VIAL-TL1A-HLE is potentially a best-in-class anti-TL1A mAb with an extended hal…" at bounding box center [616, 157] width 341 height 83
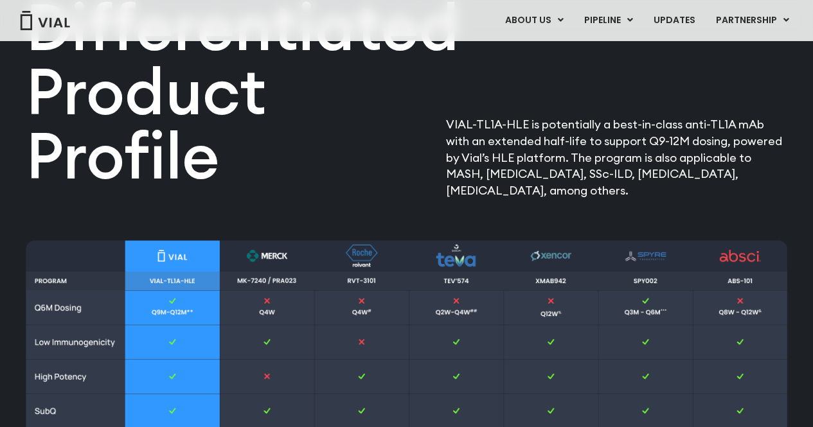
drag, startPoint x: 563, startPoint y: 159, endPoint x: 603, endPoint y: 196, distance: 54.1
click at [601, 196] on p "VIAL-TL1A-HLE is potentially a best-in-class anti-TL1A mAb with an extended hal…" at bounding box center [616, 157] width 341 height 83
click at [620, 197] on p "VIAL-TL1A-HLE is potentially a best-in-class anti-TL1A mAb with an extended hal…" at bounding box center [616, 157] width 341 height 83
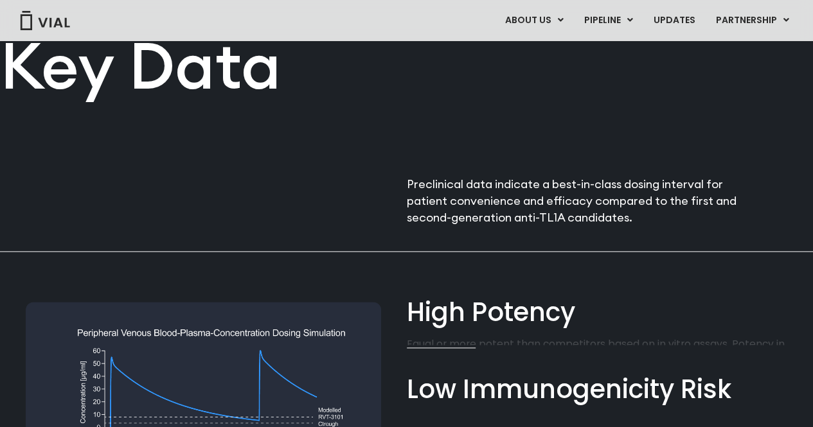
scroll to position [726, 0]
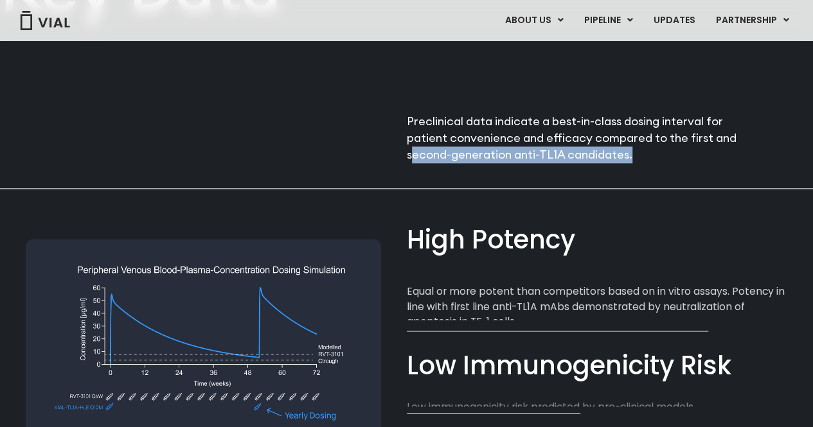
drag, startPoint x: 427, startPoint y: 155, endPoint x: 662, endPoint y: 156, distance: 234.6
click at [663, 155] on p "Preclinical data indicate a best-in-class dosing interval for patient convenien…" at bounding box center [577, 137] width 341 height 49
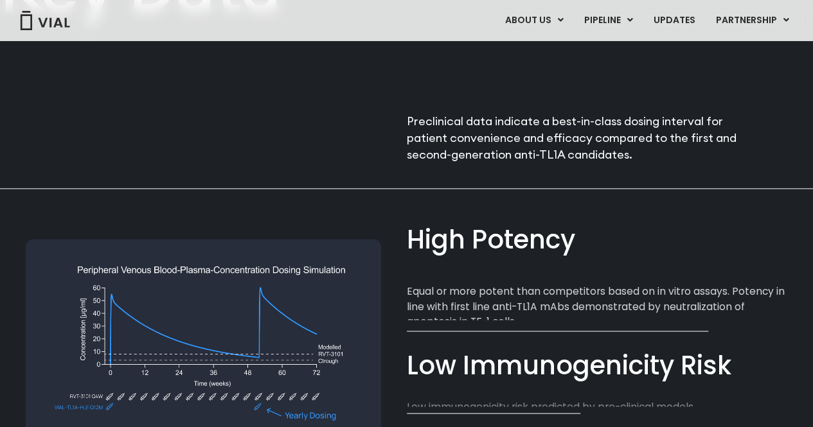
click at [617, 240] on div "High Potency​" at bounding box center [597, 239] width 381 height 37
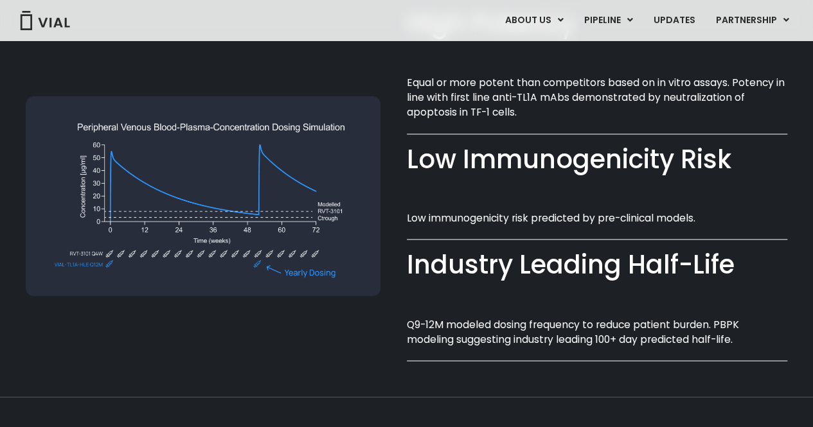
scroll to position [855, 0]
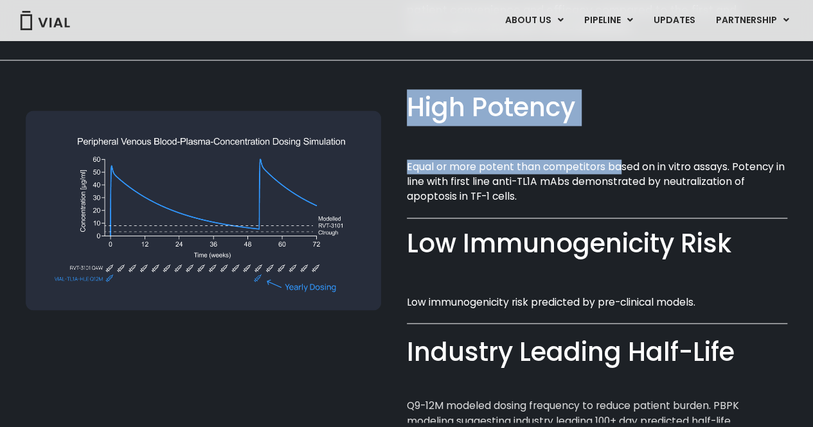
drag, startPoint x: 405, startPoint y: 166, endPoint x: 617, endPoint y: 170, distance: 212.2
click at [617, 170] on div "High Potency​ Equal or more potent than competitors based on in vitro assays. P…" at bounding box center [407, 252] width 762 height 385
click at [643, 134] on div "High Potency​ Equal or more potent than competitors based on in vitro assays. P…" at bounding box center [597, 154] width 381 height 98
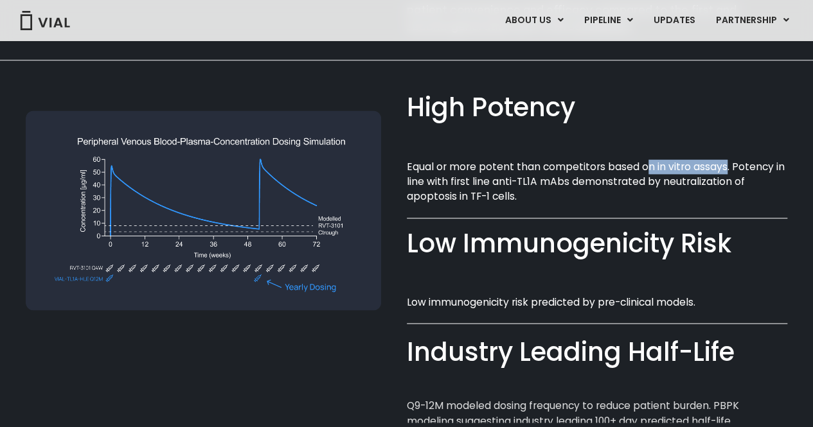
drag, startPoint x: 652, startPoint y: 170, endPoint x: 725, endPoint y: 166, distance: 72.7
click at [725, 166] on p "Equal or more potent than competitors based on in vitro assays. Potency in line…" at bounding box center [597, 181] width 381 height 45
click at [651, 141] on div "High Potency​ Equal or more potent than competitors based on in vitro assays. P…" at bounding box center [597, 154] width 381 height 98
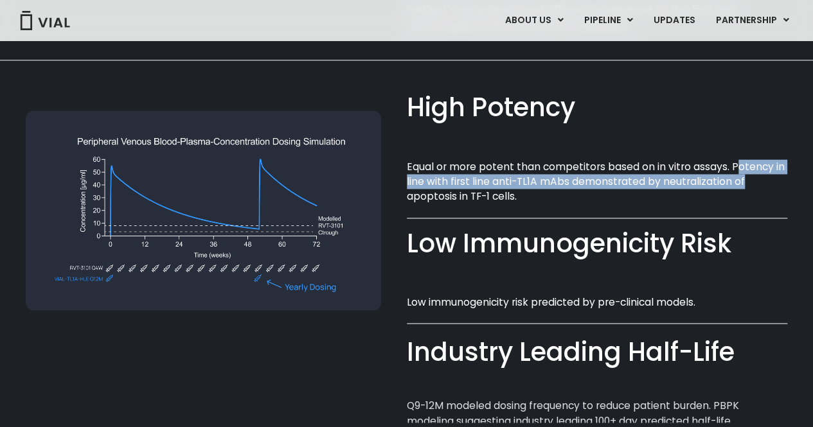
drag, startPoint x: 737, startPoint y: 167, endPoint x: 610, endPoint y: 145, distance: 128.6
click at [739, 176] on p "Equal or more potent than competitors based on in vitro assays. Potency in line…" at bounding box center [597, 181] width 381 height 45
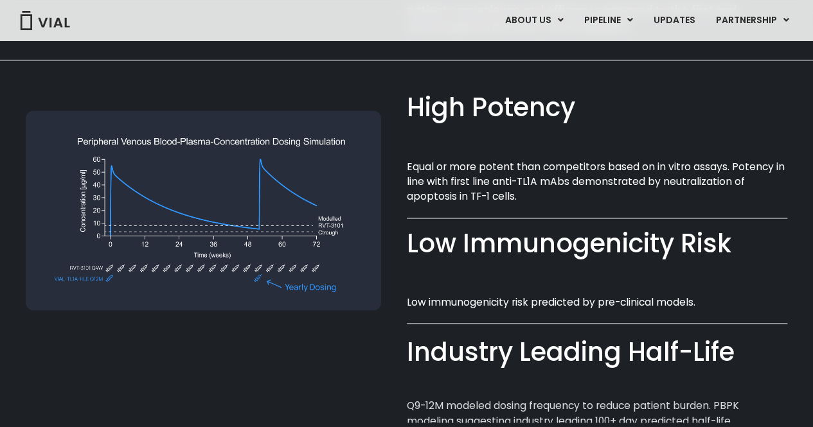
click at [591, 139] on div "High Potency​ Equal or more potent than competitors based on in vitro assays. P…" at bounding box center [597, 154] width 381 height 98
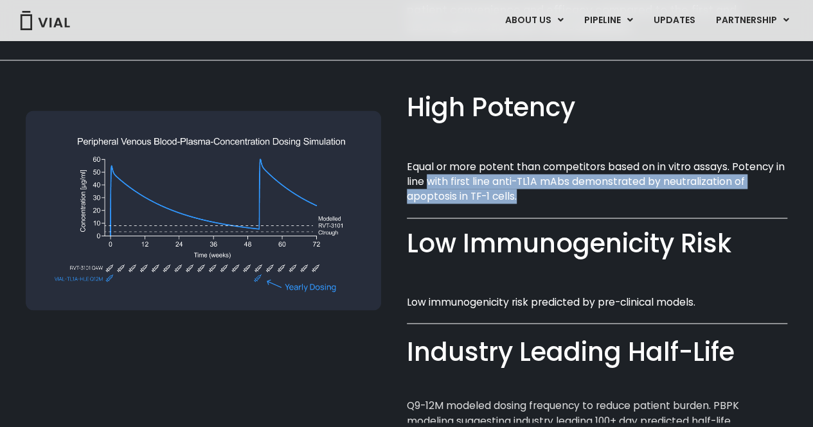
drag, startPoint x: 429, startPoint y: 184, endPoint x: 646, endPoint y: 192, distance: 216.7
click at [647, 193] on p "Equal or more potent than competitors based on in vitro assays. Potency in line…" at bounding box center [597, 181] width 381 height 45
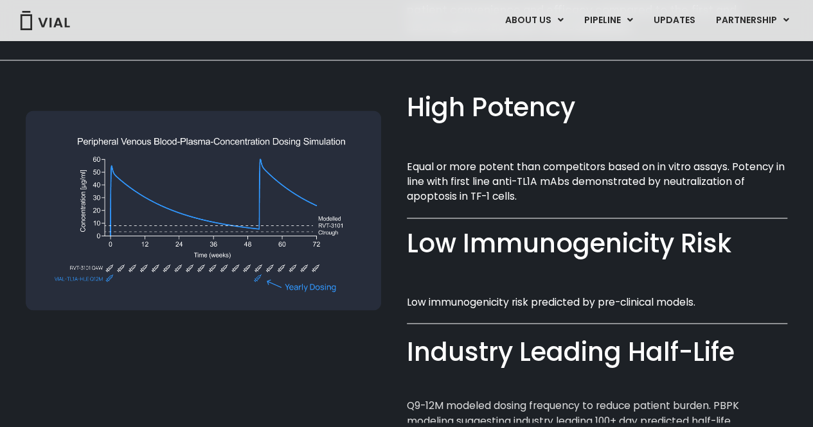
click at [623, 145] on div "High Potency​ Equal or more potent than competitors based on in vitro assays. P…" at bounding box center [597, 154] width 381 height 98
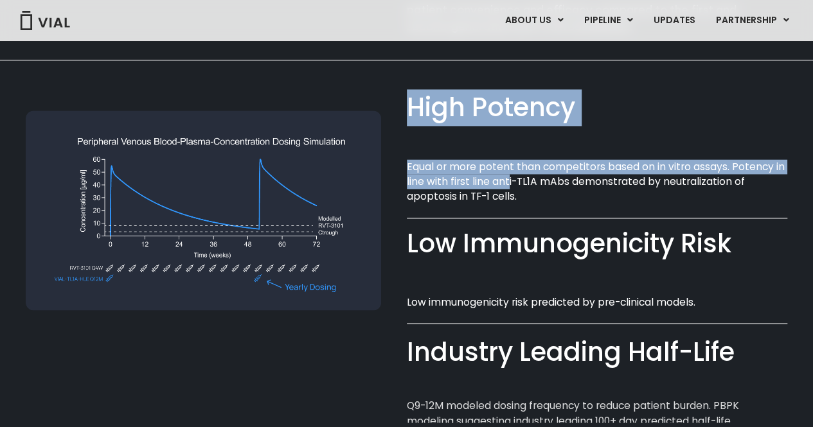
drag, startPoint x: 405, startPoint y: 183, endPoint x: 509, endPoint y: 179, distance: 104.2
click at [509, 179] on div "High Potency​ Equal or more potent than competitors based on in vitro assays. P…" at bounding box center [407, 252] width 762 height 385
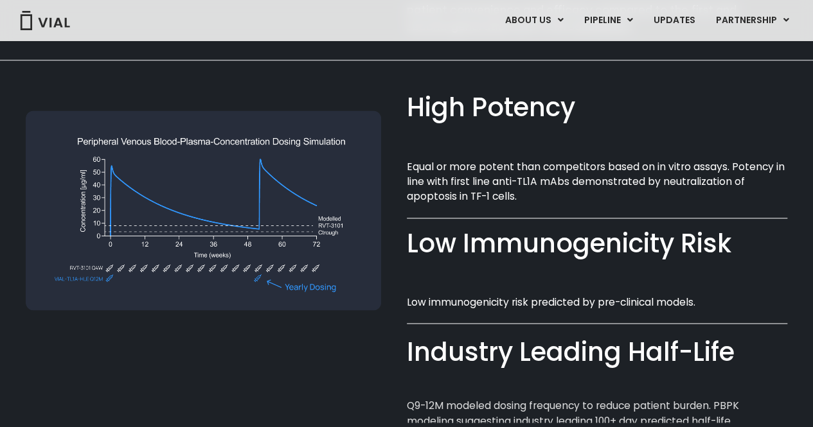
drag, startPoint x: 549, startPoint y: 195, endPoint x: 523, endPoint y: 188, distance: 26.5
click at [549, 195] on p "Equal or more potent than competitors based on in vitro assays. Potency in line…" at bounding box center [597, 181] width 381 height 45
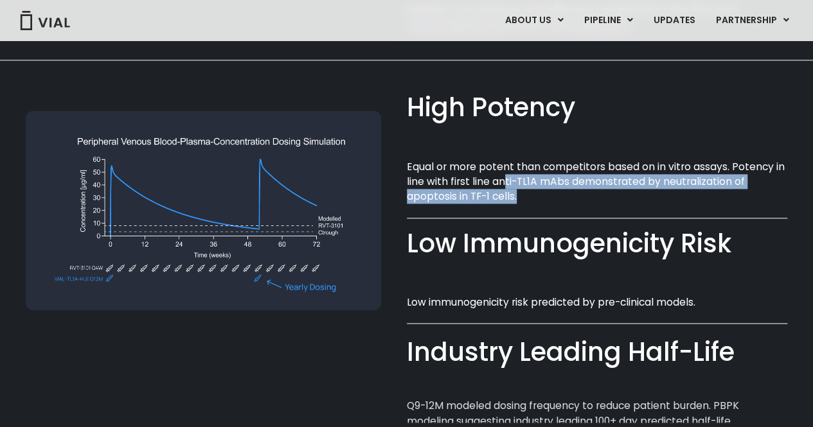
drag, startPoint x: 505, startPoint y: 184, endPoint x: 585, endPoint y: 197, distance: 81.4
click at [585, 197] on p "Equal or more potent than competitors based on in vitro assays. Potency in line…" at bounding box center [597, 181] width 381 height 45
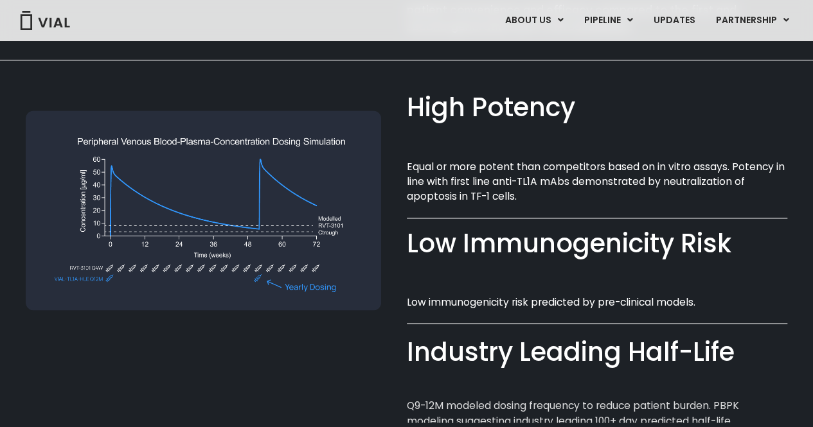
click at [543, 164] on p "Equal or more potent than competitors based on in vitro assays. Potency in line…" at bounding box center [597, 181] width 381 height 45
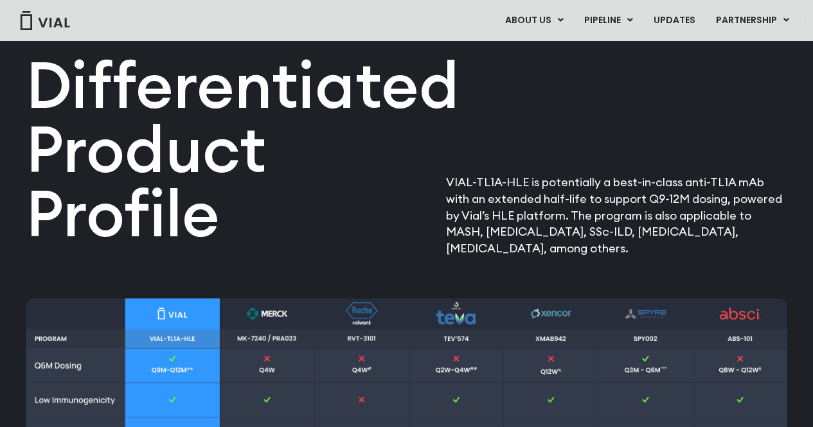
scroll to position [1434, 0]
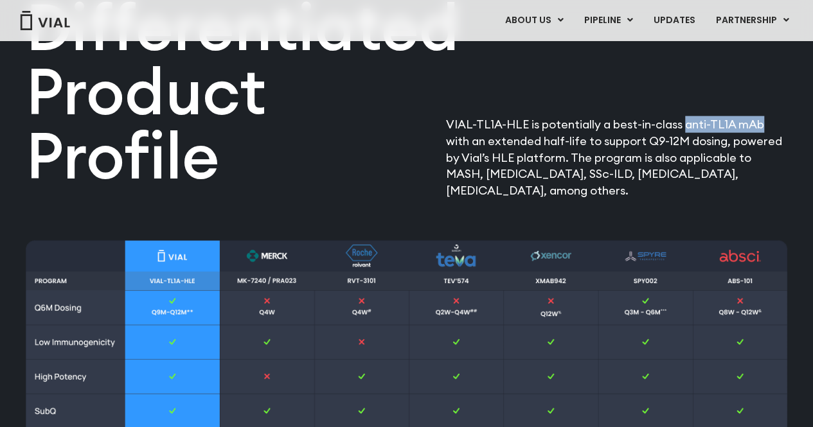
drag, startPoint x: 683, startPoint y: 127, endPoint x: 757, endPoint y: 127, distance: 73.9
click at [757, 127] on p "VIAL-TL1A-HLE is potentially a best-in-class anti-TL1A mAb with an extended hal…" at bounding box center [616, 157] width 341 height 83
copy p "anti-TL1A mAb"
drag, startPoint x: 265, startPoint y: 0, endPoint x: 206, endPoint y: 19, distance: 62.2
click at [206, 22] on div "ABOUT US ABOUT US CAREERS CONTACT US PIPELINE TL1A HLE PHASE 2 INHBE/ACTIVIN E …" at bounding box center [406, 21] width 787 height 22
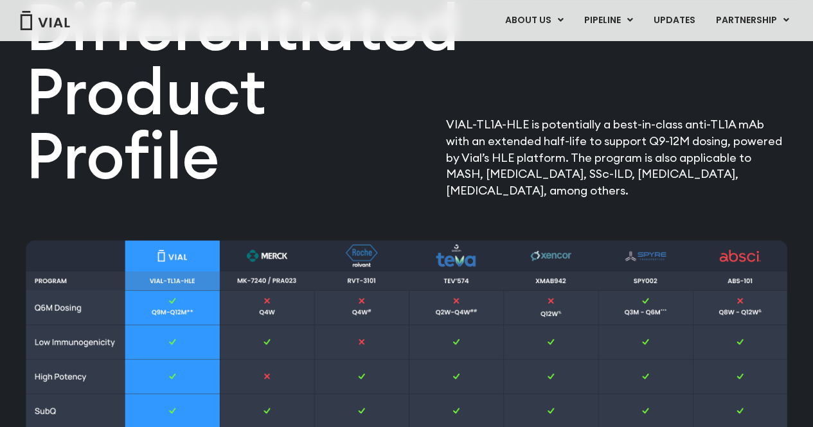
drag, startPoint x: 217, startPoint y: 1, endPoint x: 504, endPoint y: 76, distance: 296.6
click at [555, 92] on div "Differentiated Product Profile​ VIAL-TL1A-HLE is potentially a best-in-class an…" at bounding box center [407, 51] width 762 height 296
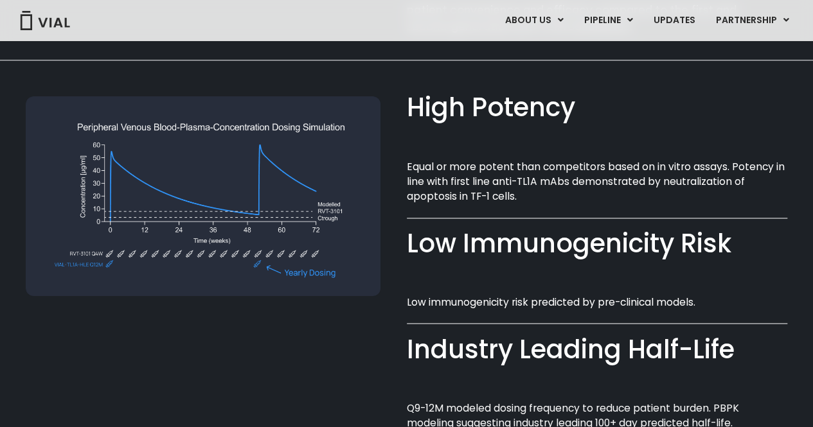
scroll to position [919, 0]
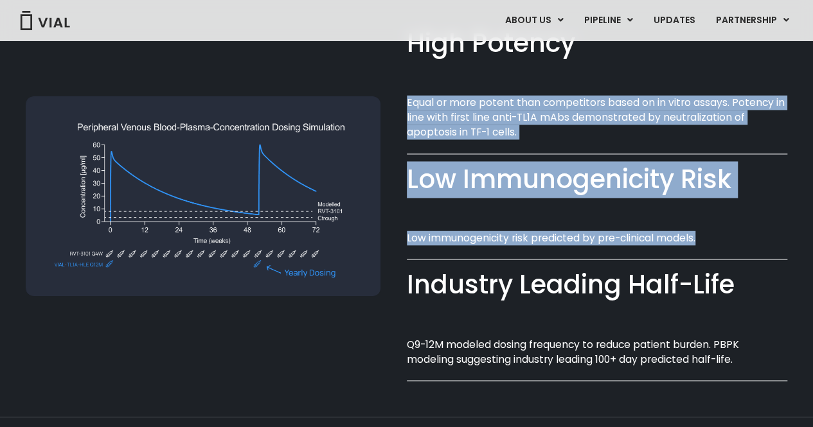
drag, startPoint x: 408, startPoint y: 101, endPoint x: 714, endPoint y: 236, distance: 334.4
click at [714, 236] on div "High Potency​ Equal or more potent than competitors based on in vitro assays. P…" at bounding box center [597, 209] width 381 height 363
copy div "Equal or more potent than competitors based on in vitro assays. Potency in line…"
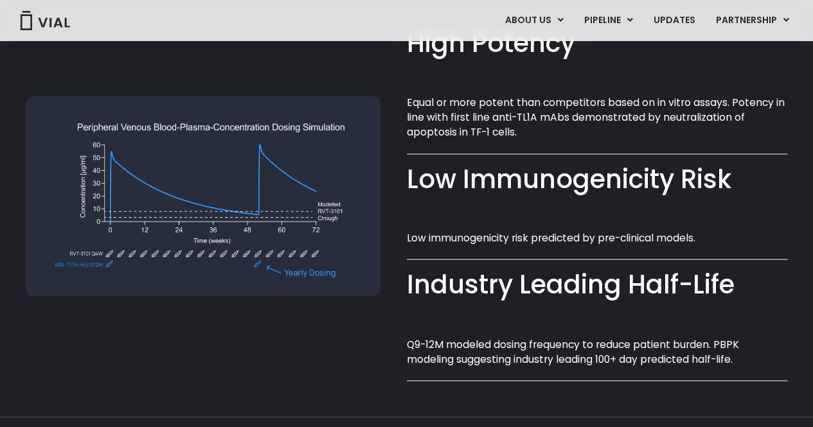
click at [325, 325] on div at bounding box center [216, 193] width 381 height 395
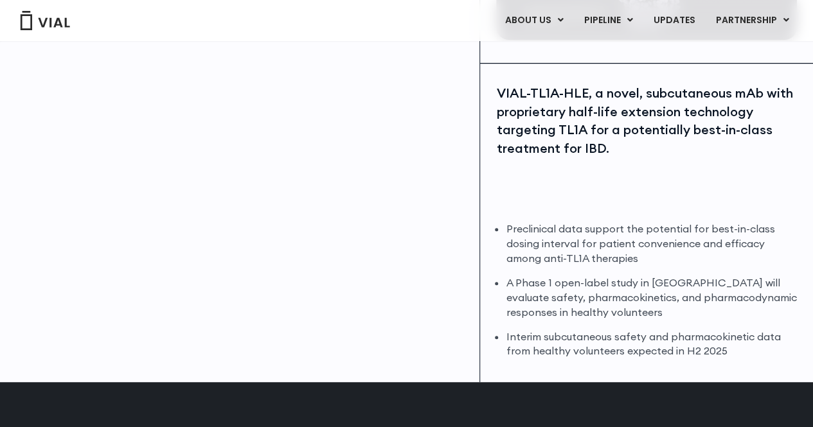
scroll to position [341, 0]
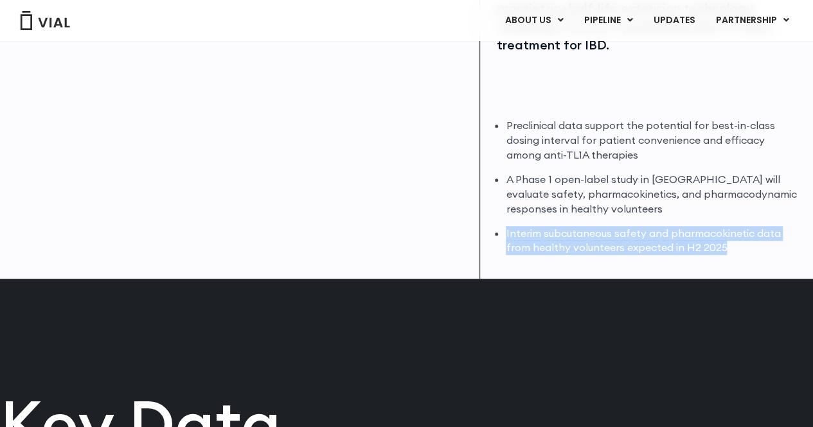
drag, startPoint x: 501, startPoint y: 231, endPoint x: 666, endPoint y: 238, distance: 164.7
click at [737, 245] on div "Preclinical data support the potential for best-in-class dosing interval for pa…" at bounding box center [646, 186] width 301 height 137
copy li "Interim subcutaneous safety and pharmacokinetic data from healthy volunteers ex…"
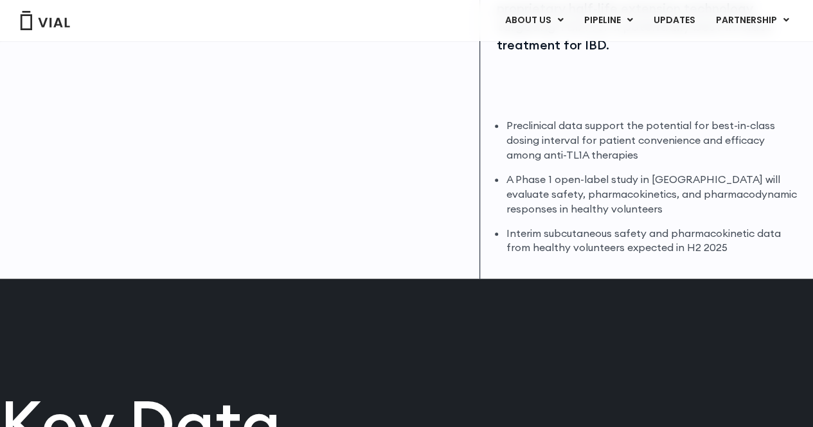
click at [456, 227] on div "TL1A" at bounding box center [240, 10] width 480 height 540
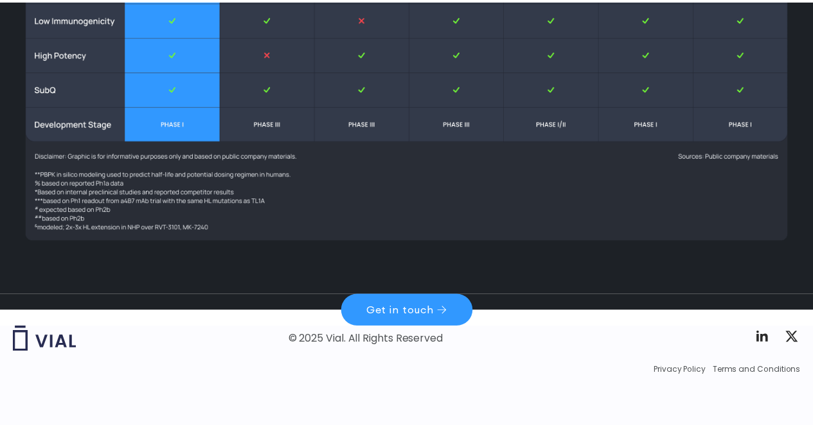
scroll to position [0, 0]
